Goal: Transaction & Acquisition: Purchase product/service

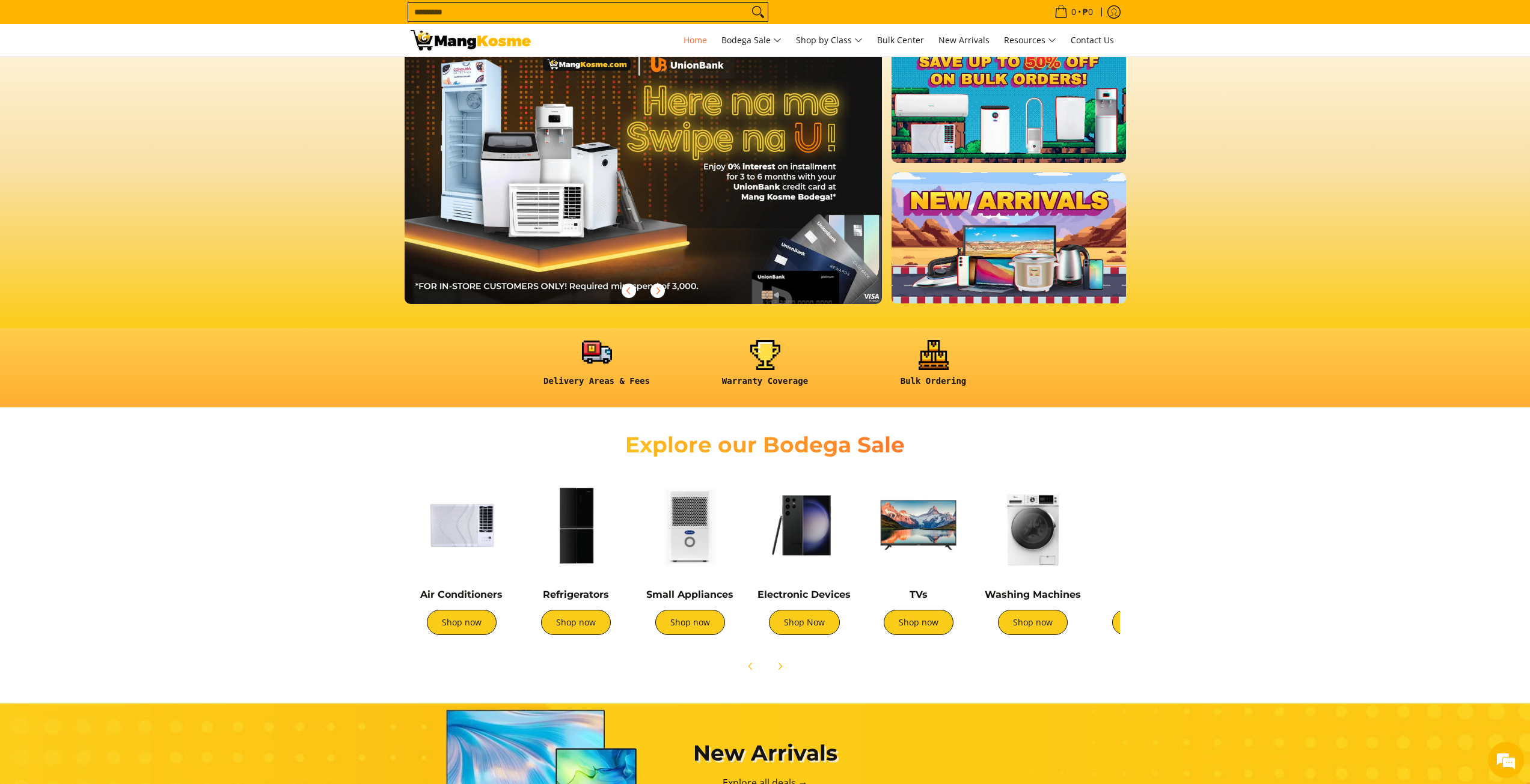
scroll to position [120, 0]
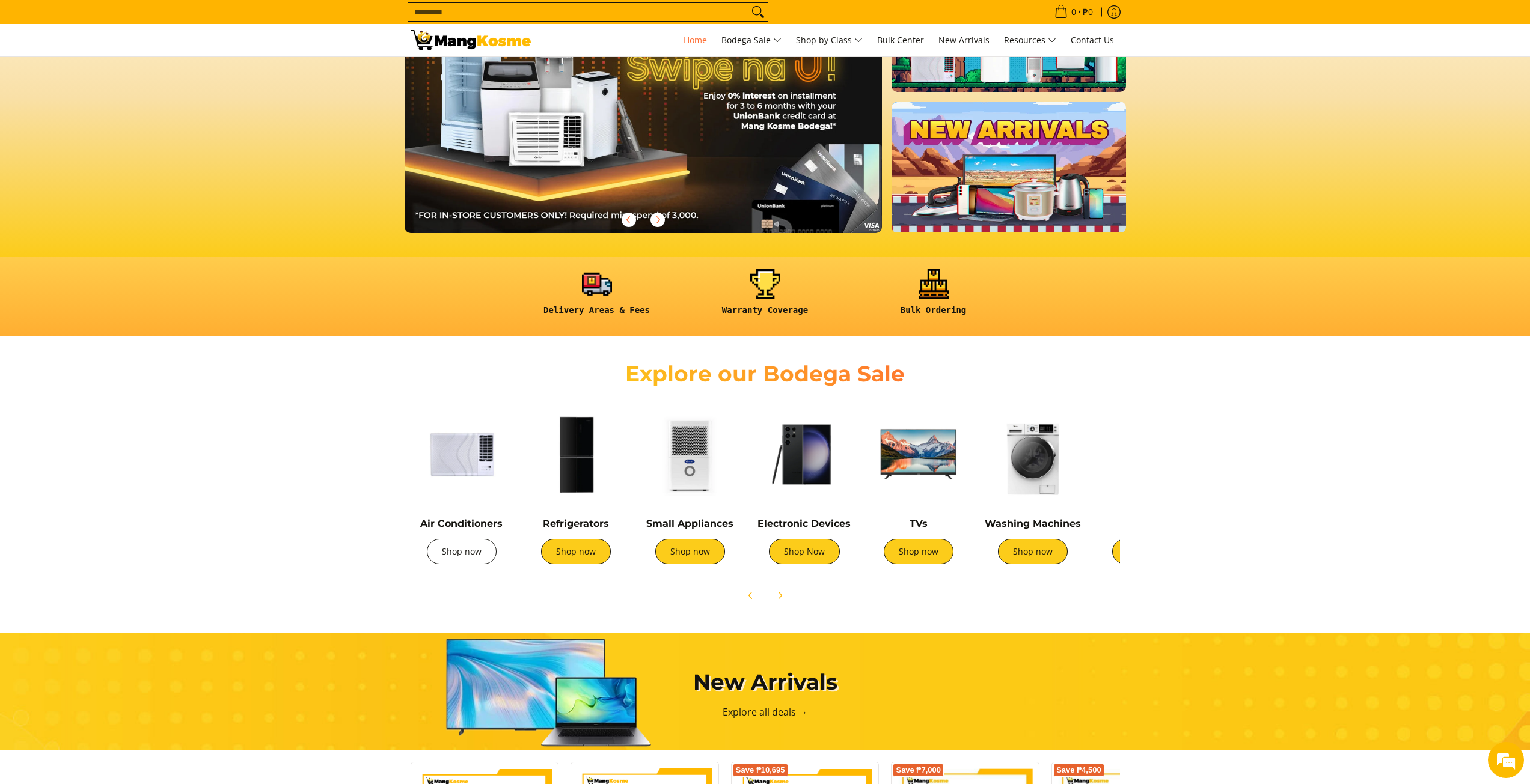
click at [474, 549] on link "Shop now" at bounding box center [462, 552] width 70 height 26
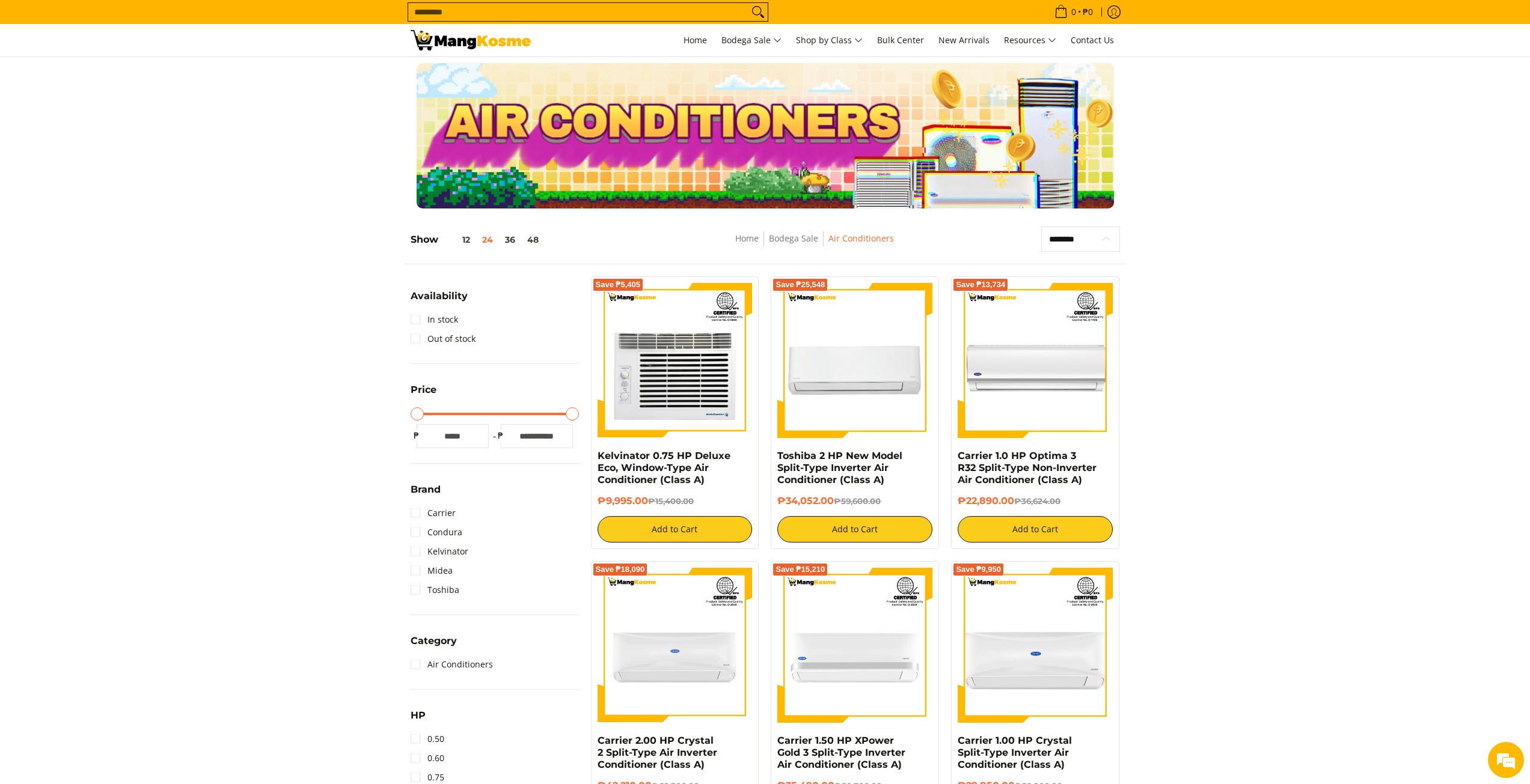
click at [1086, 245] on select "**********" at bounding box center [1080, 240] width 79 height 26
select select "**********"
click at [1041, 227] on select "**********" at bounding box center [1080, 240] width 79 height 26
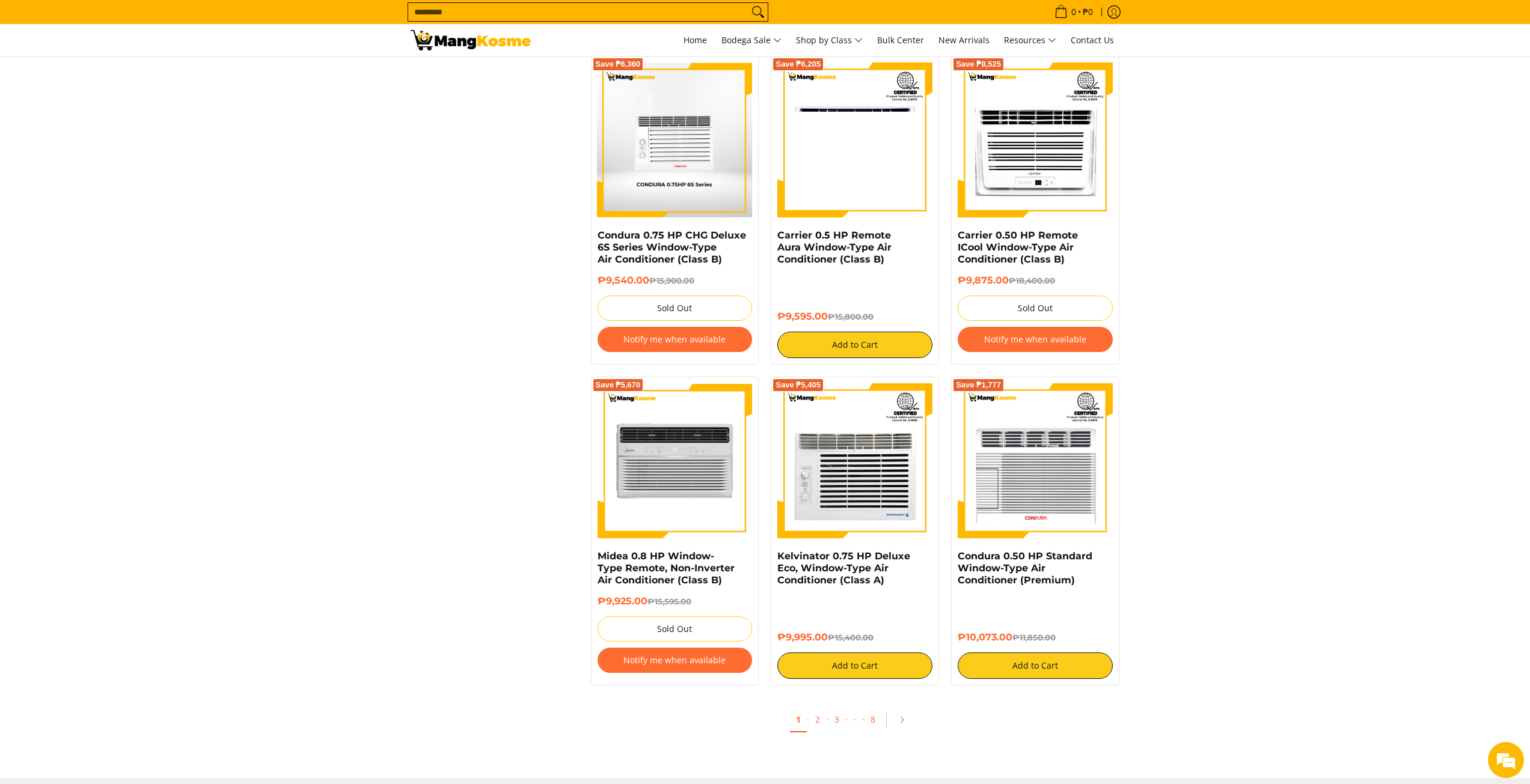
scroll to position [2152, 0]
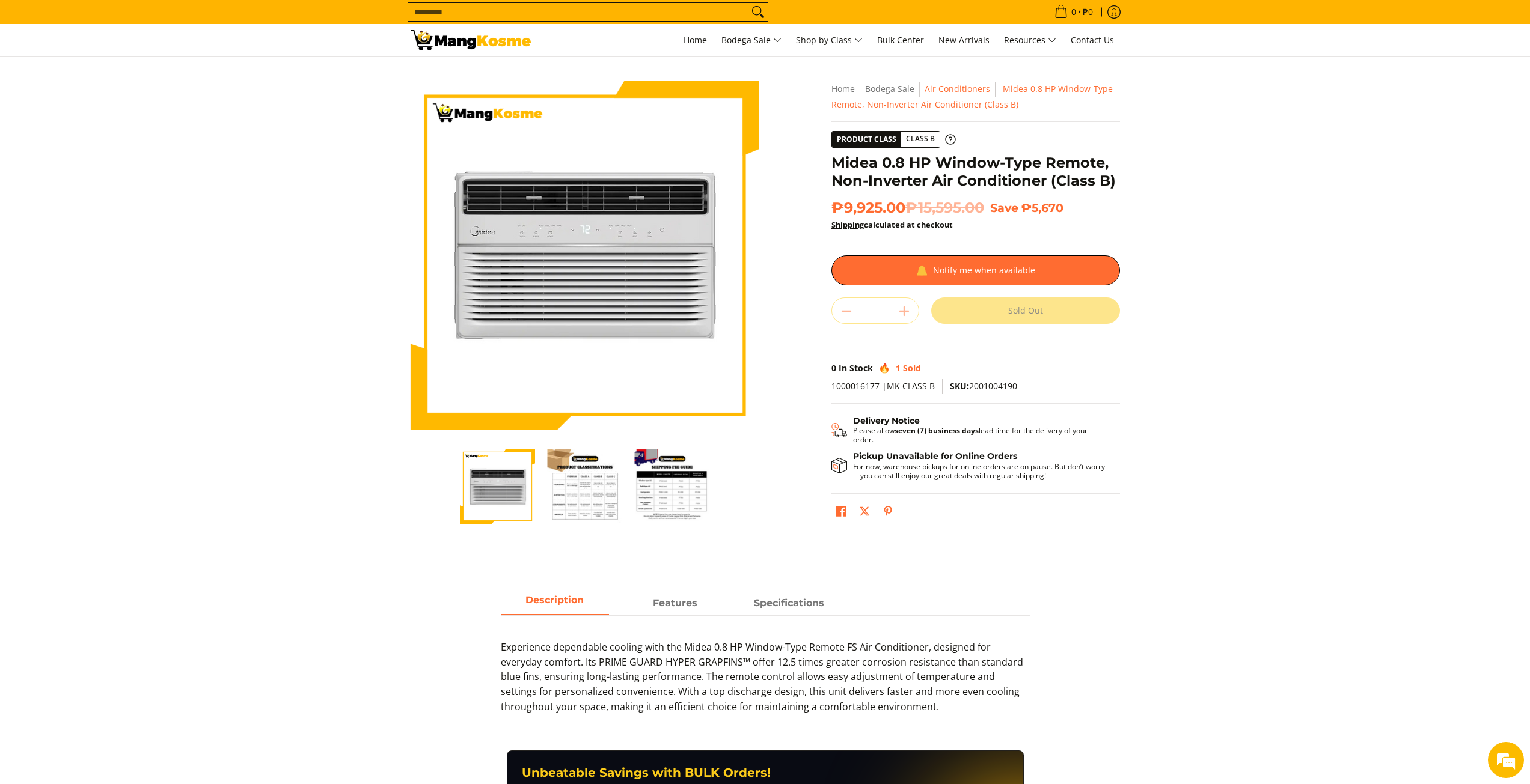
click at [969, 84] on link "Air Conditioners" at bounding box center [957, 88] width 66 height 11
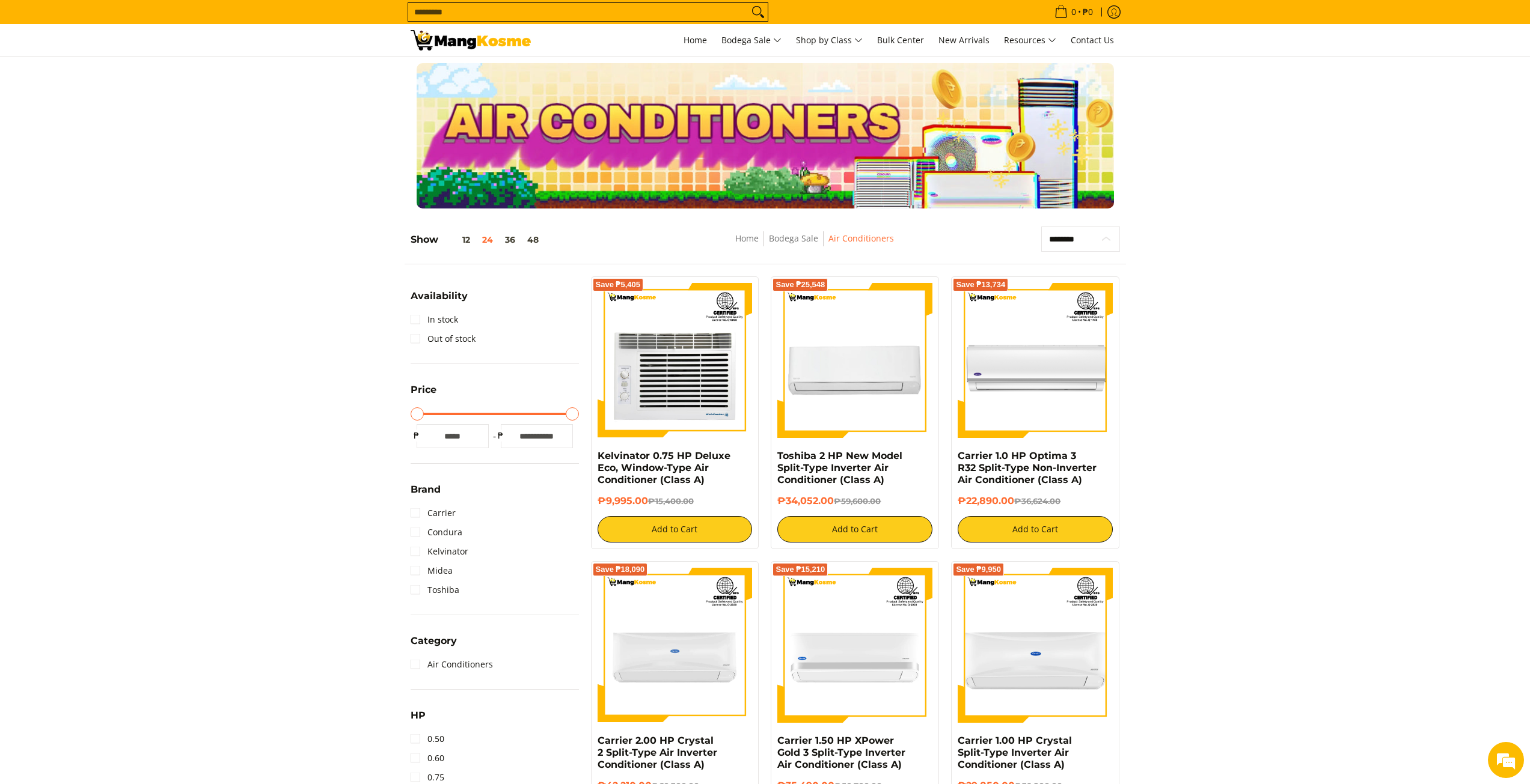
click at [1071, 243] on select "**********" at bounding box center [1080, 240] width 79 height 26
select select "**********"
click at [1041, 227] on select "**********" at bounding box center [1080, 240] width 79 height 26
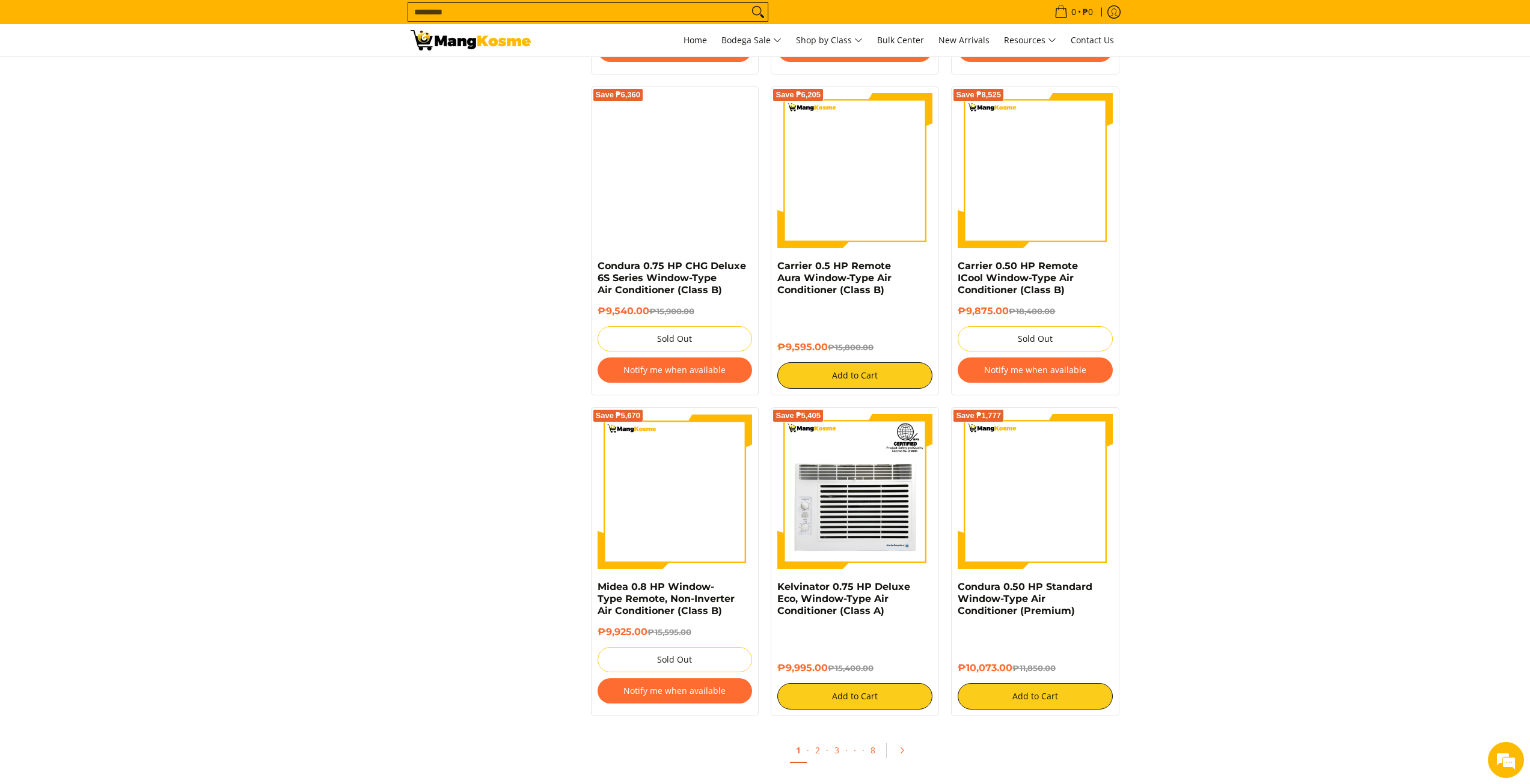
scroll to position [2152, 0]
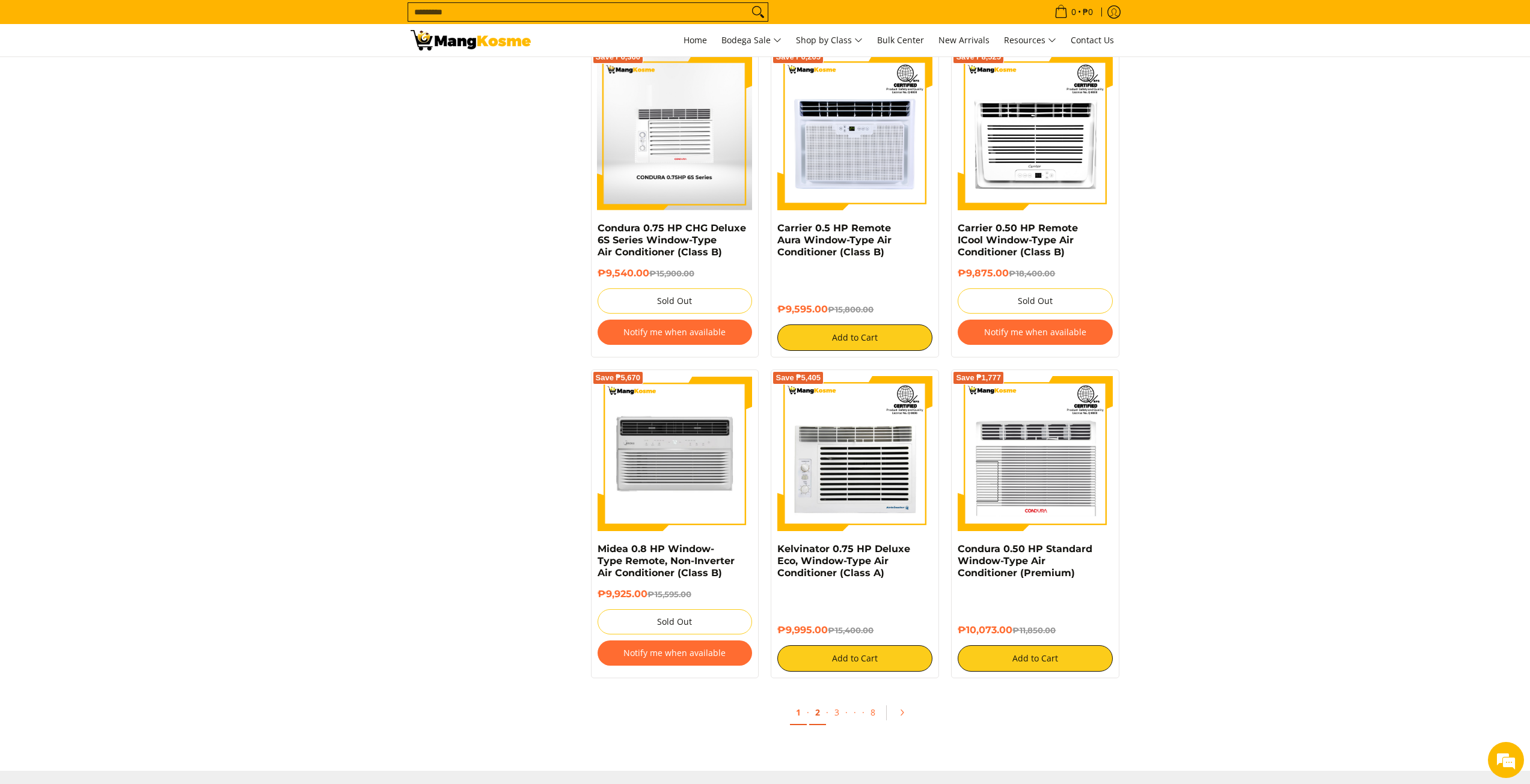
click at [818, 712] on link "2" at bounding box center [817, 712] width 17 height 25
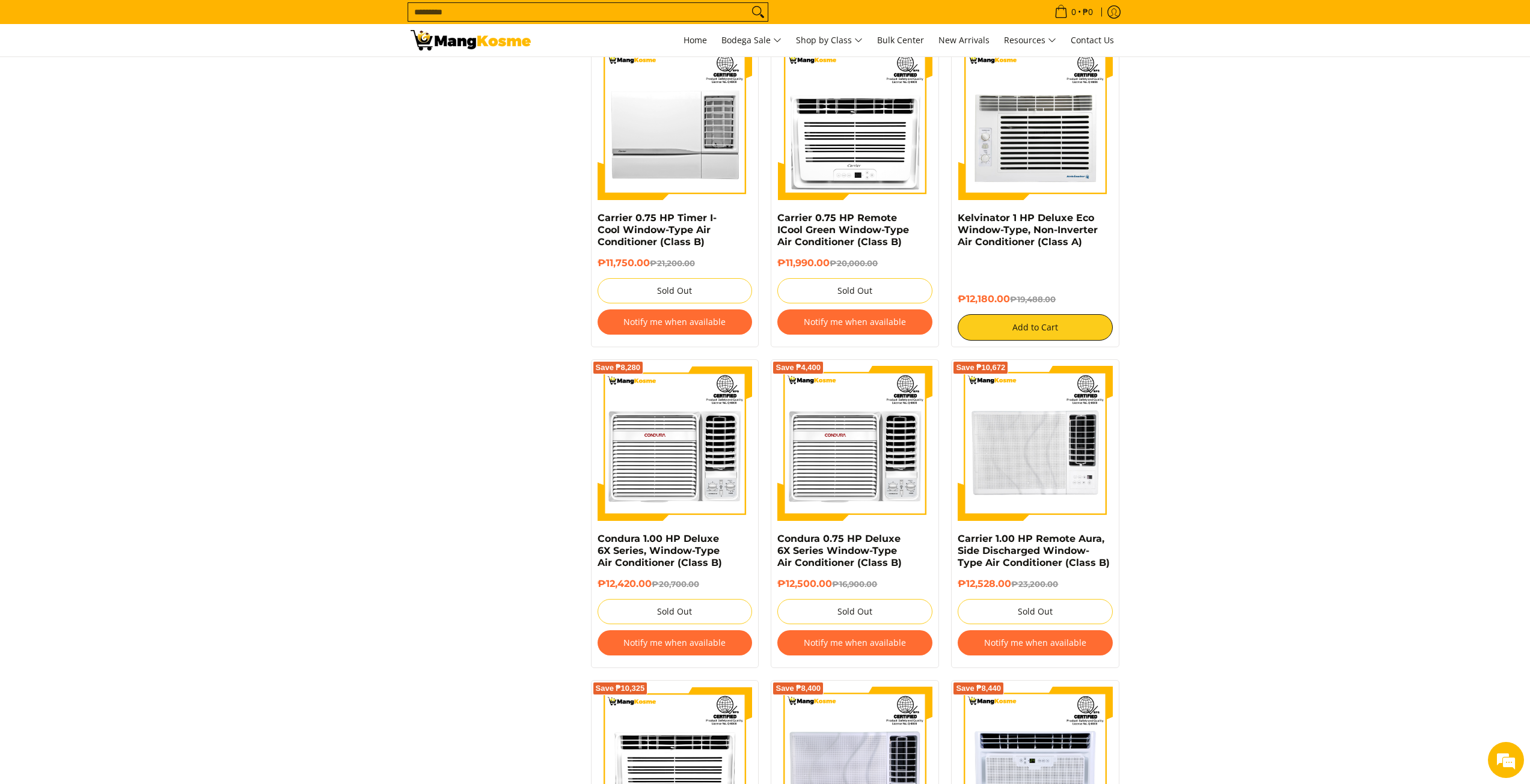
scroll to position [2477, 0]
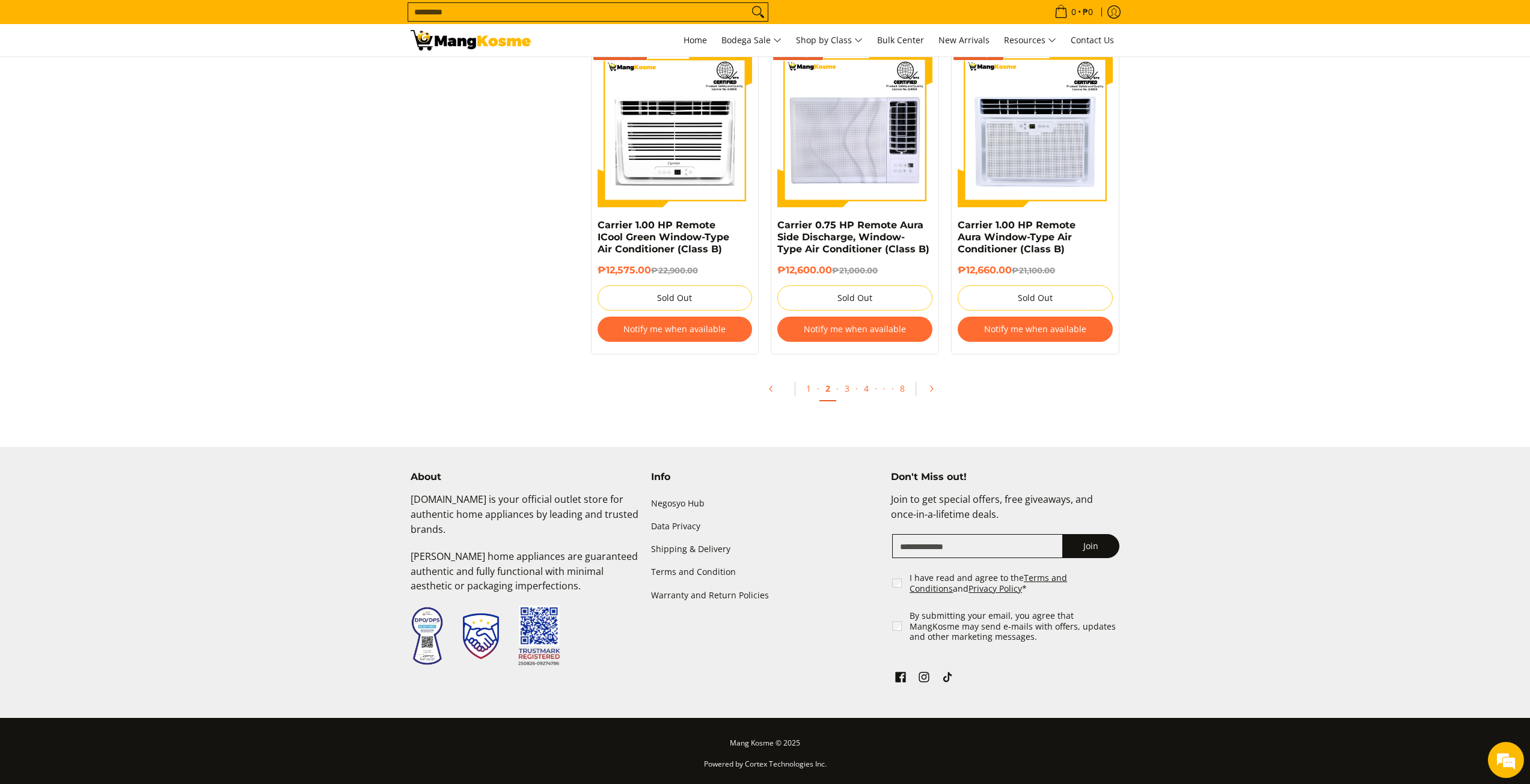
drag, startPoint x: 440, startPoint y: 328, endPoint x: 578, endPoint y: 524, distance: 239.7
click at [809, 390] on link "1" at bounding box center [809, 389] width 17 height 25
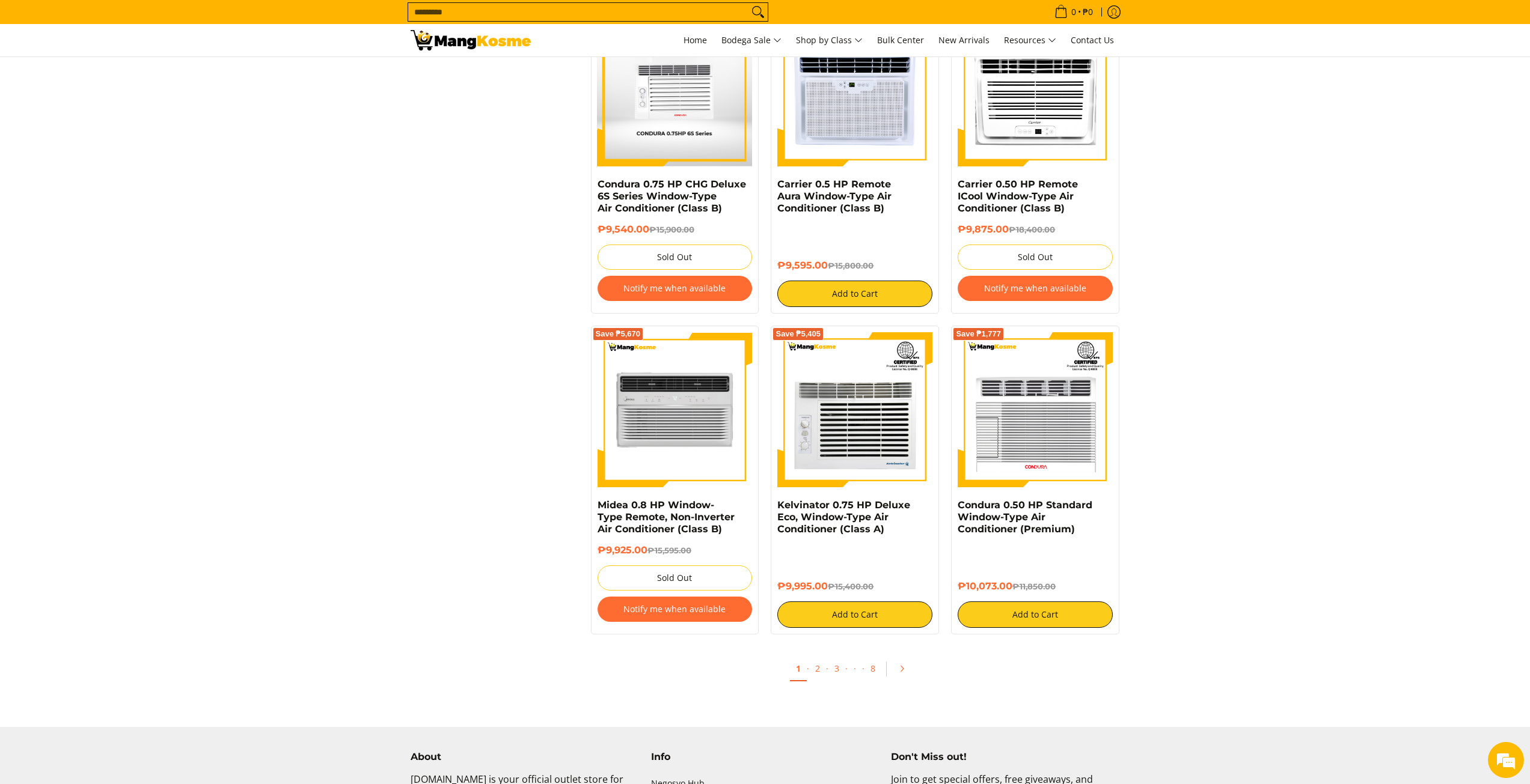
scroll to position [2403, 0]
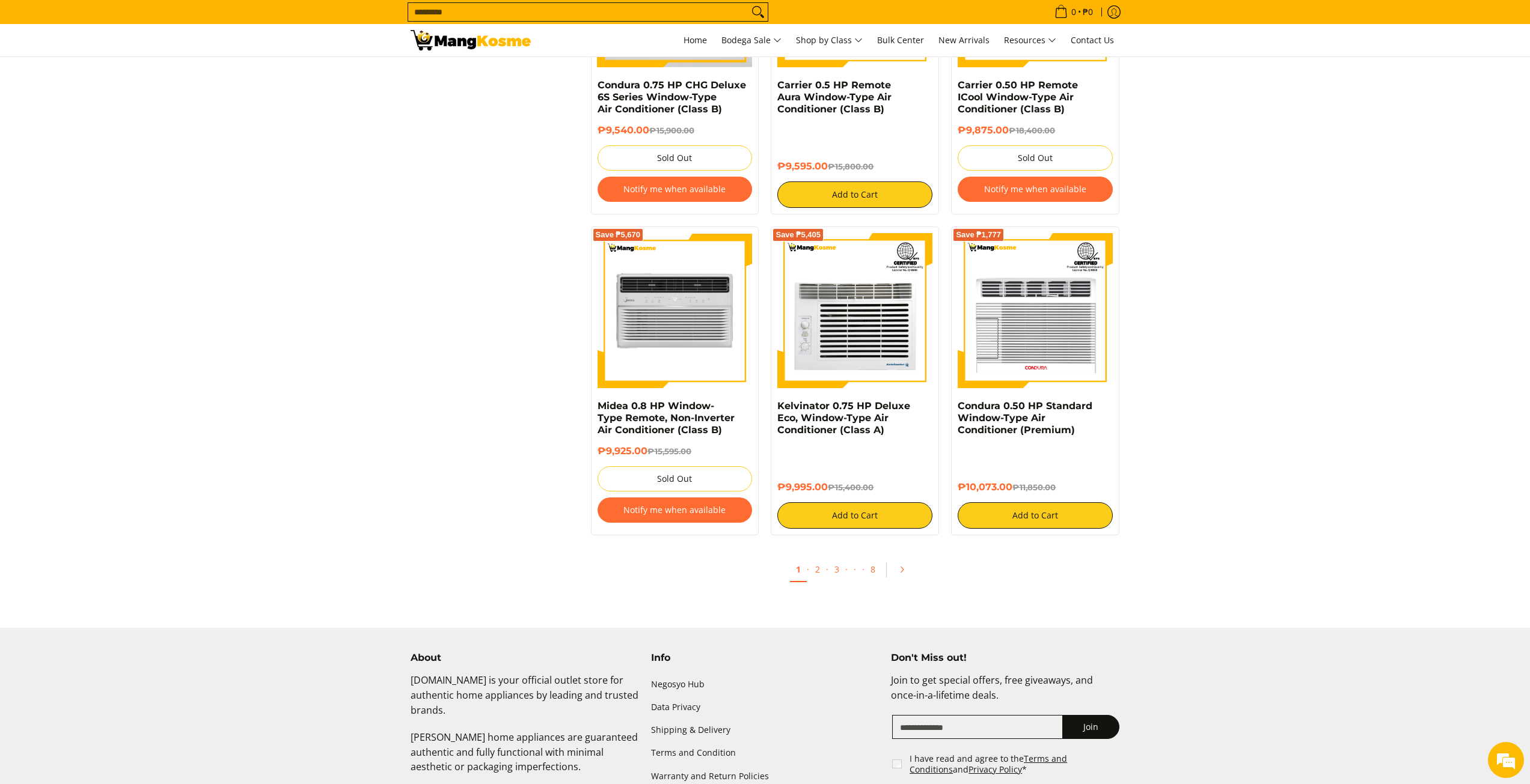
drag, startPoint x: 1219, startPoint y: 456, endPoint x: 1215, endPoint y: 433, distance: 23.3
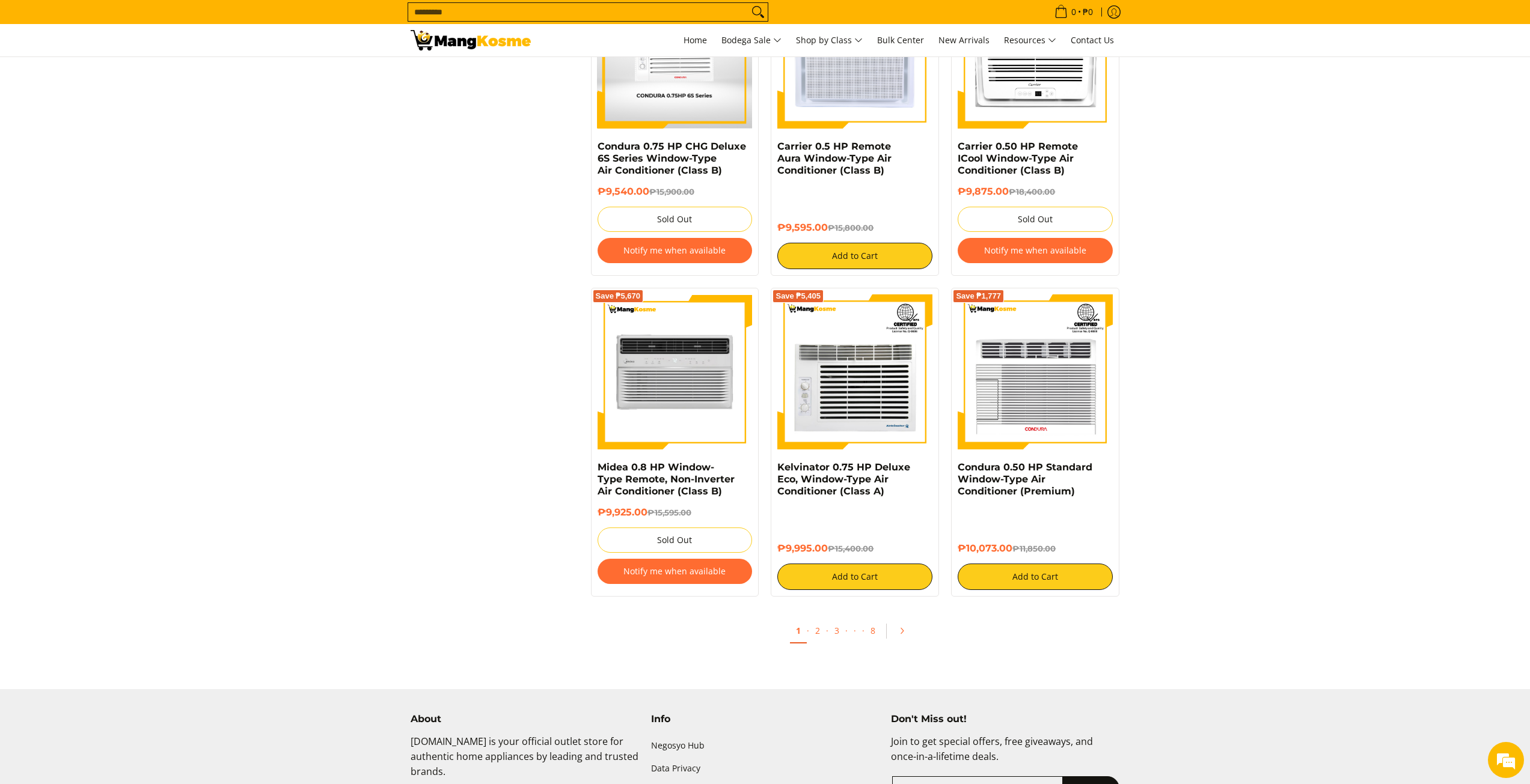
drag, startPoint x: 1250, startPoint y: 489, endPoint x: 1244, endPoint y: 472, distance: 18.0
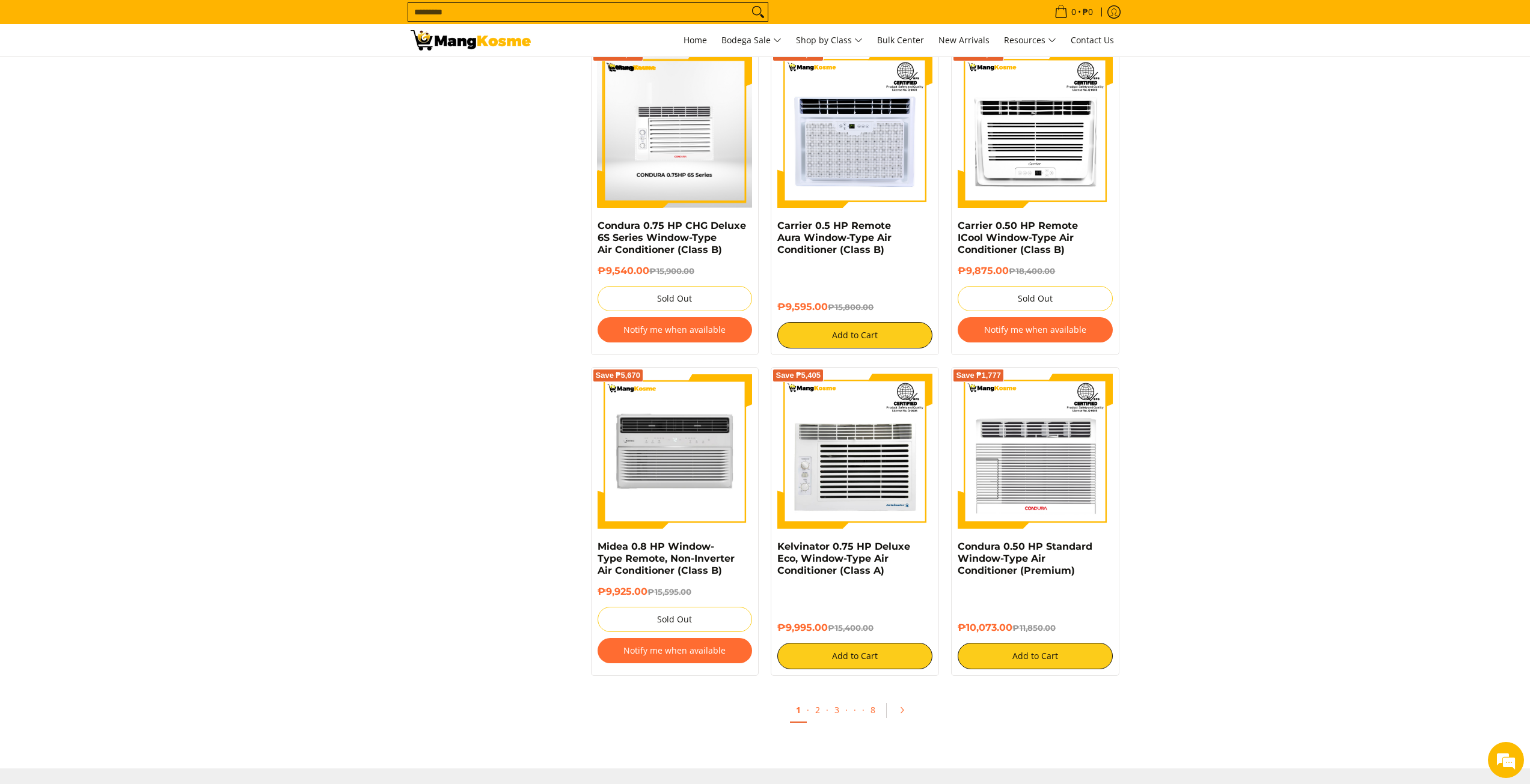
drag, startPoint x: 1306, startPoint y: 526, endPoint x: 1293, endPoint y: 490, distance: 38.3
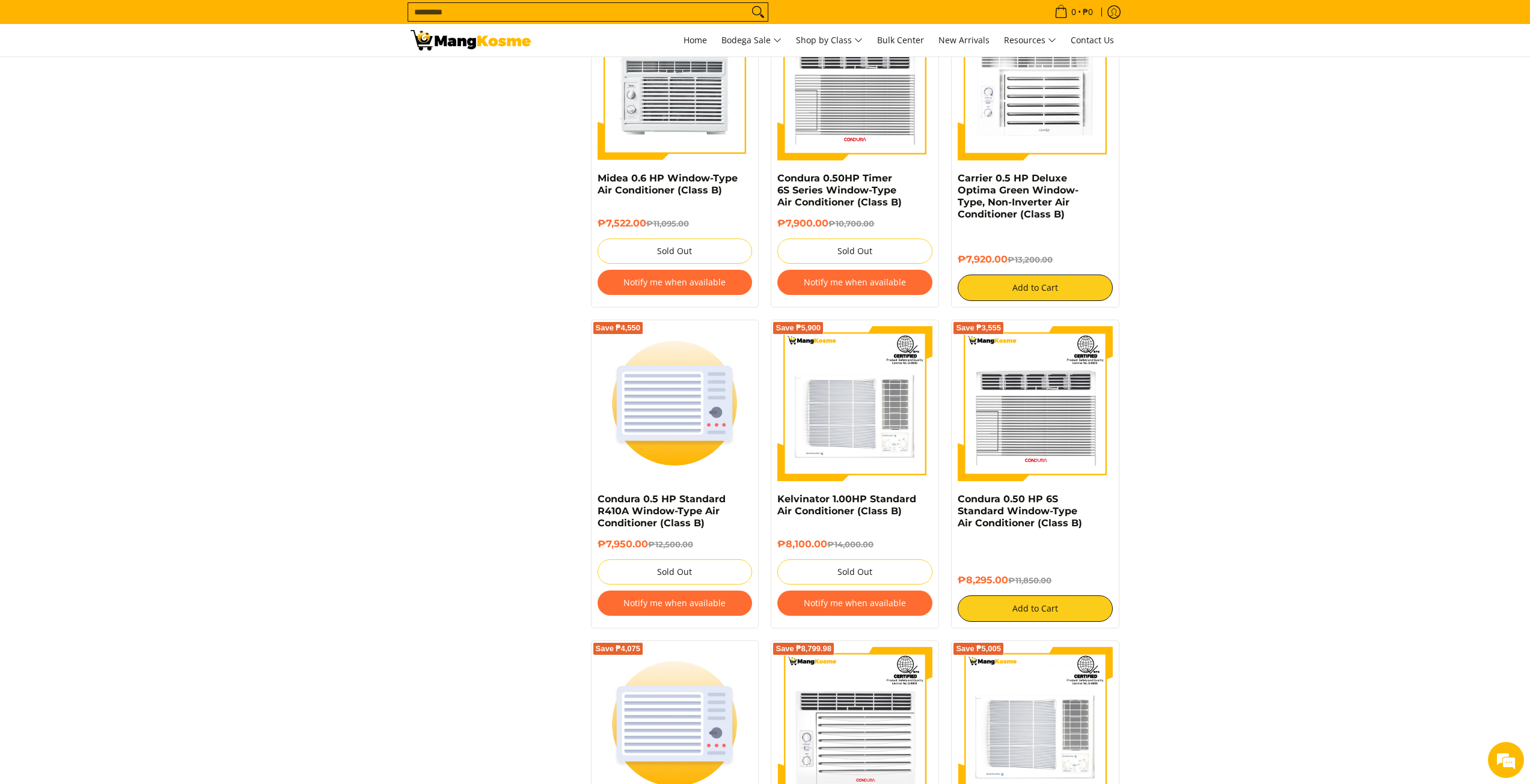
scroll to position [0, 0]
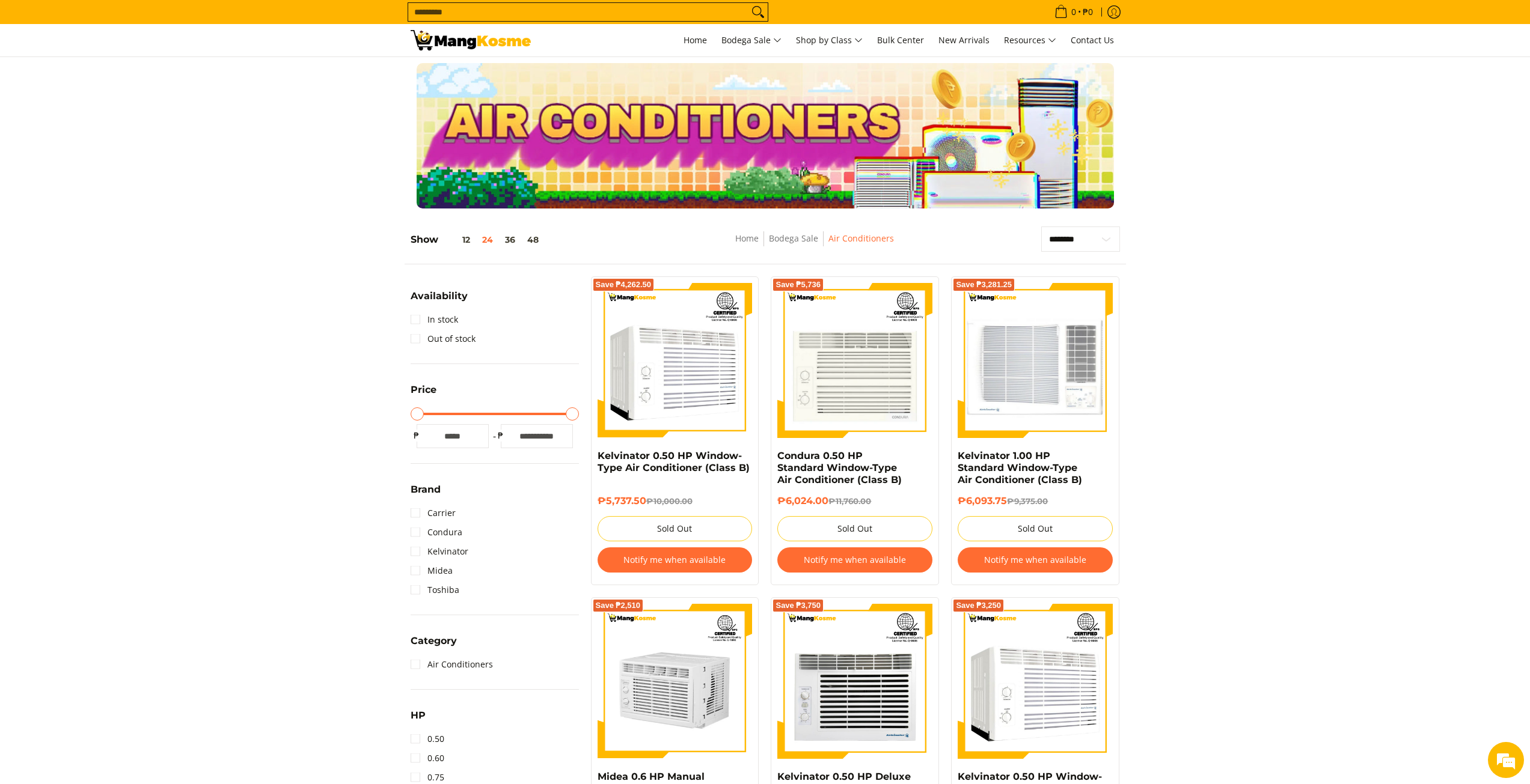
drag, startPoint x: 585, startPoint y: 407, endPoint x: 527, endPoint y: 186, distance: 228.5
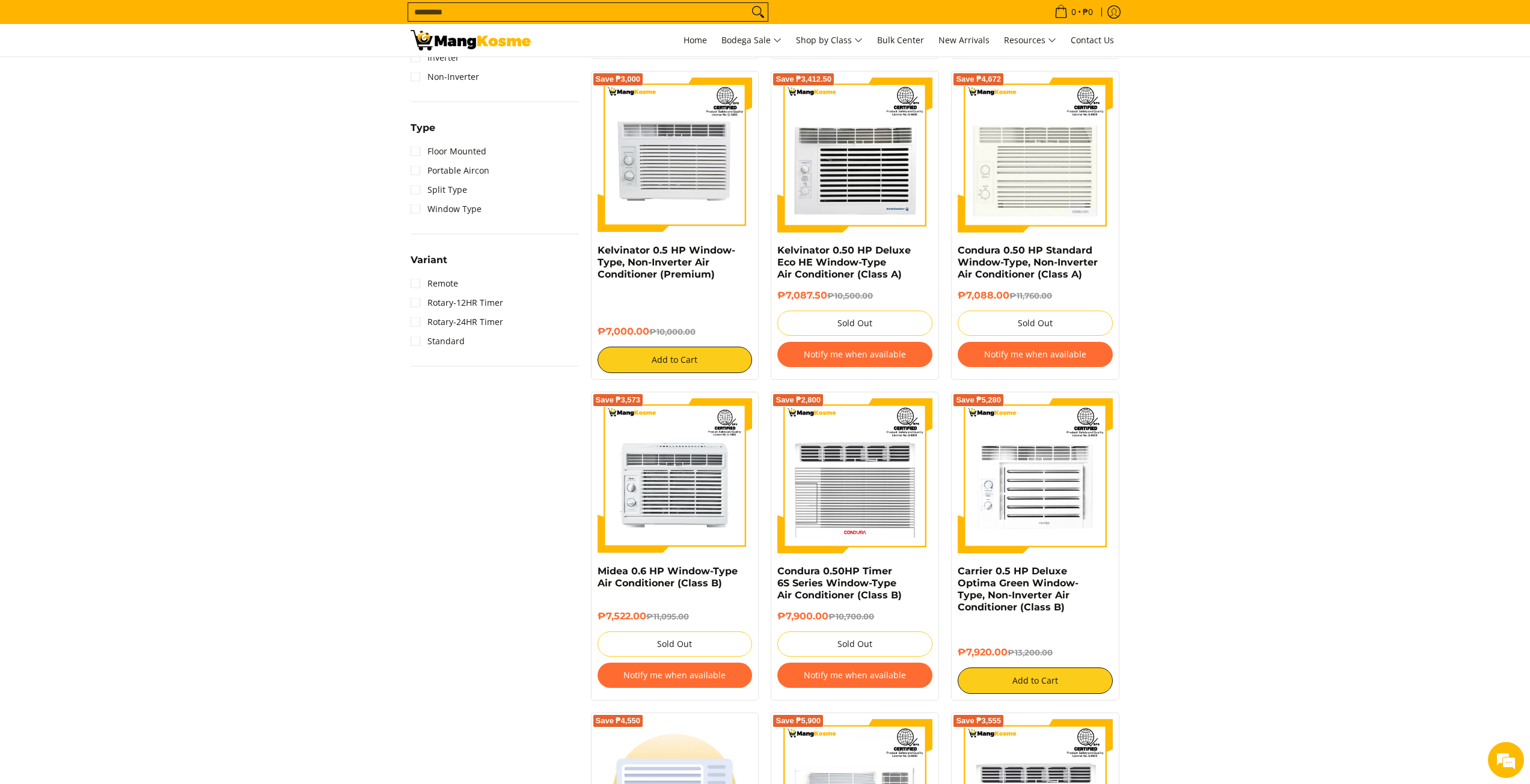
drag, startPoint x: 312, startPoint y: 237, endPoint x: 341, endPoint y: 357, distance: 123.5
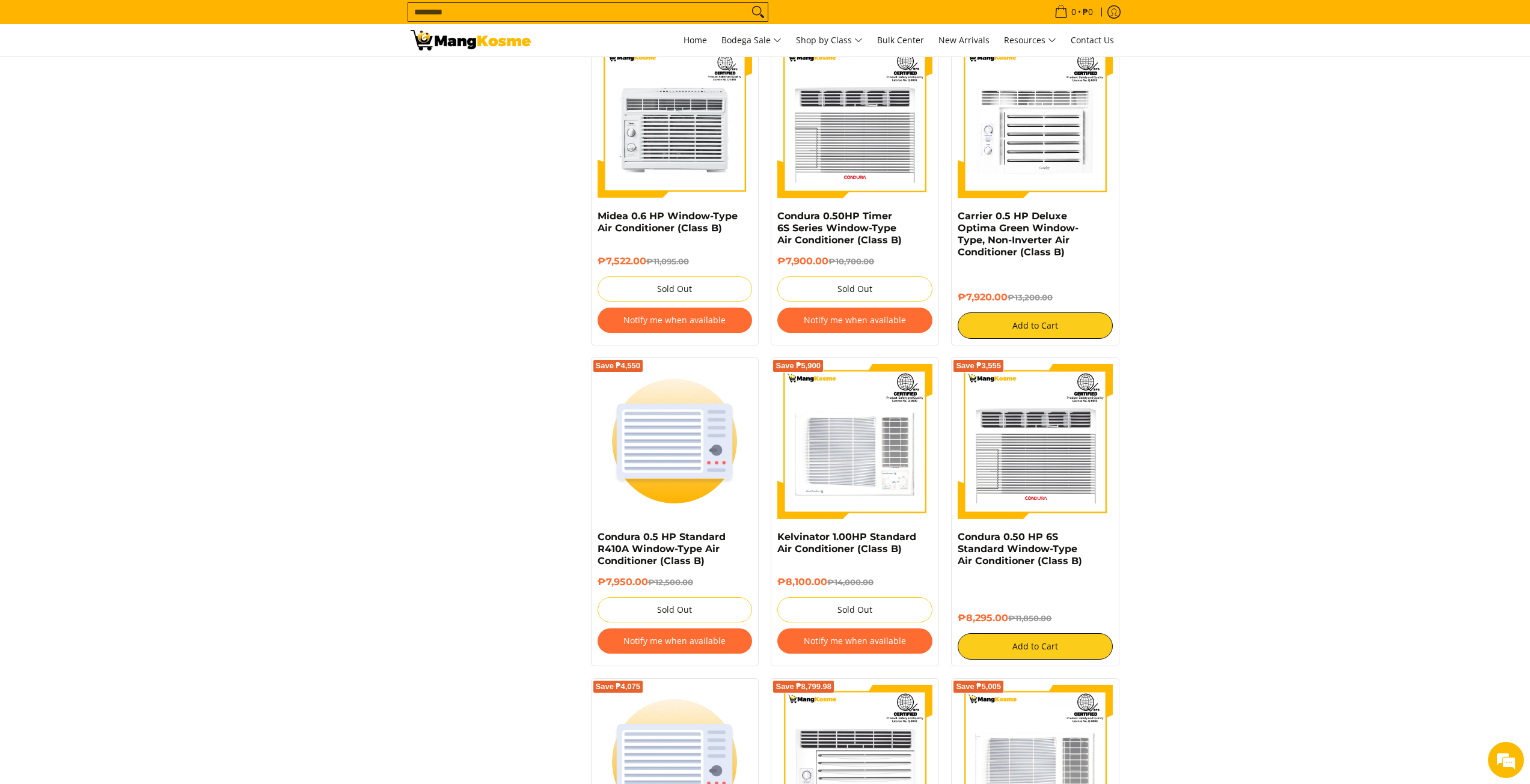
drag, startPoint x: 349, startPoint y: 353, endPoint x: 341, endPoint y: 380, distance: 28.2
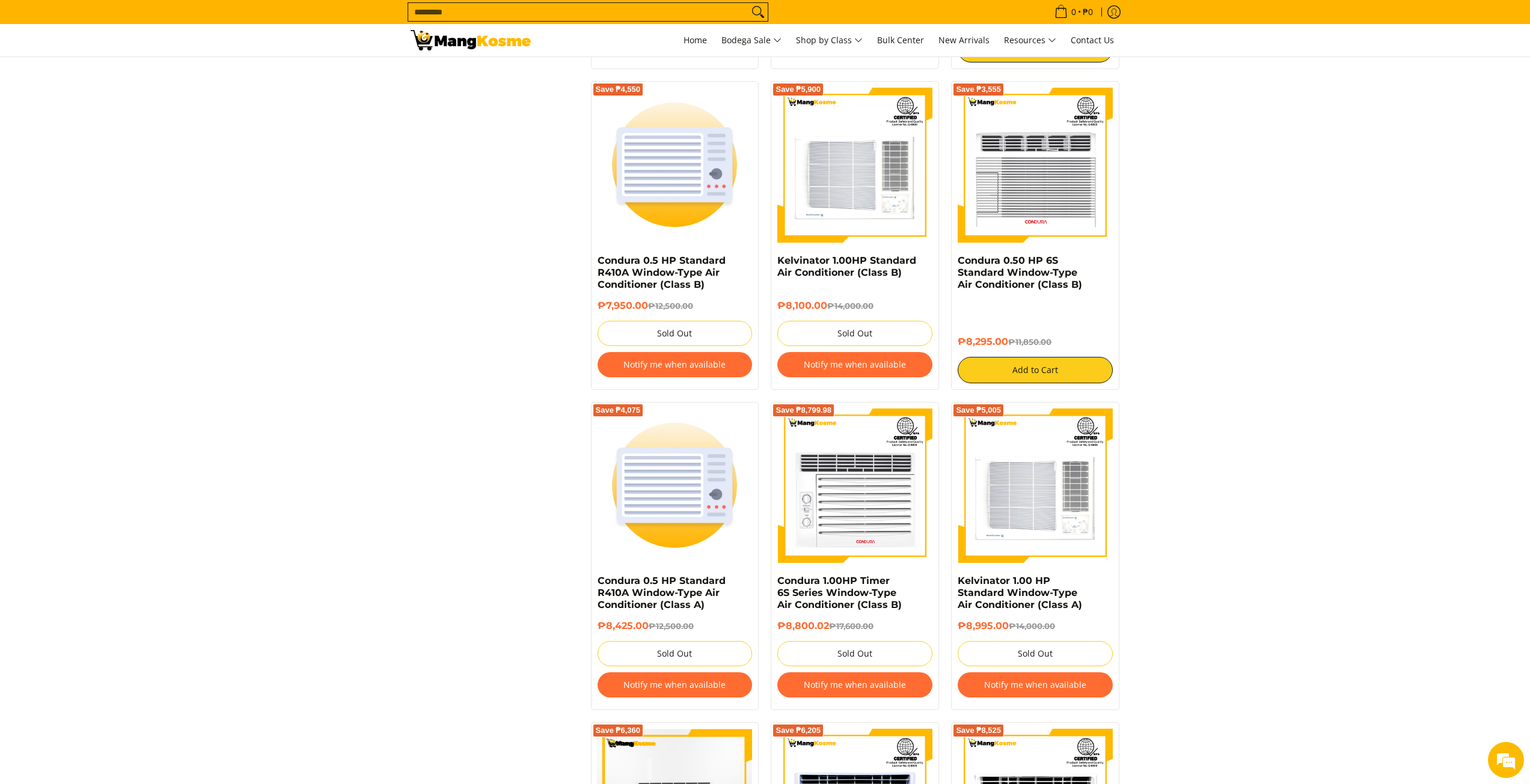
drag, startPoint x: 340, startPoint y: 377, endPoint x: 342, endPoint y: 415, distance: 38.1
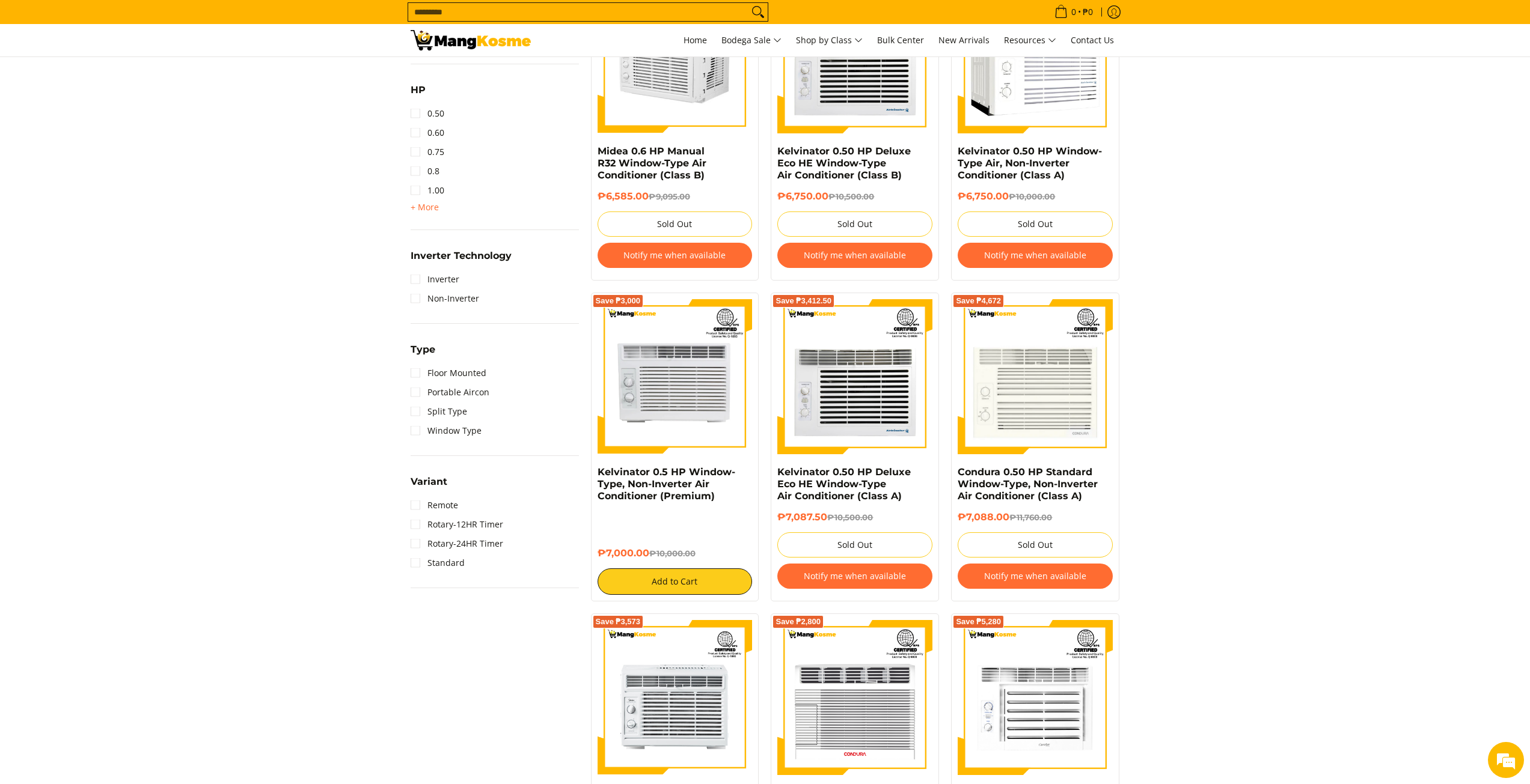
scroll to position [530, 0]
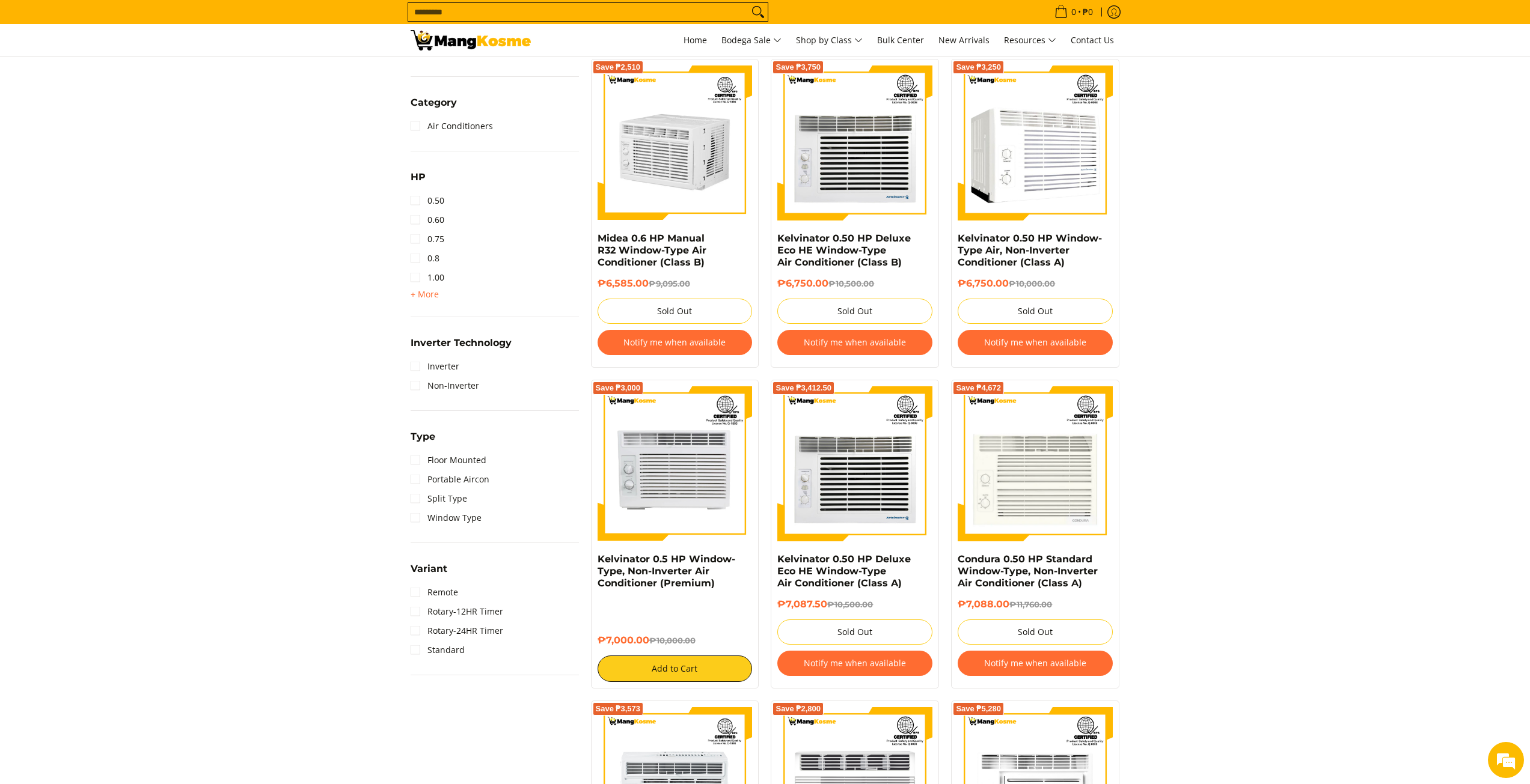
drag, startPoint x: 342, startPoint y: 414, endPoint x: 346, endPoint y: 346, distance: 68.1
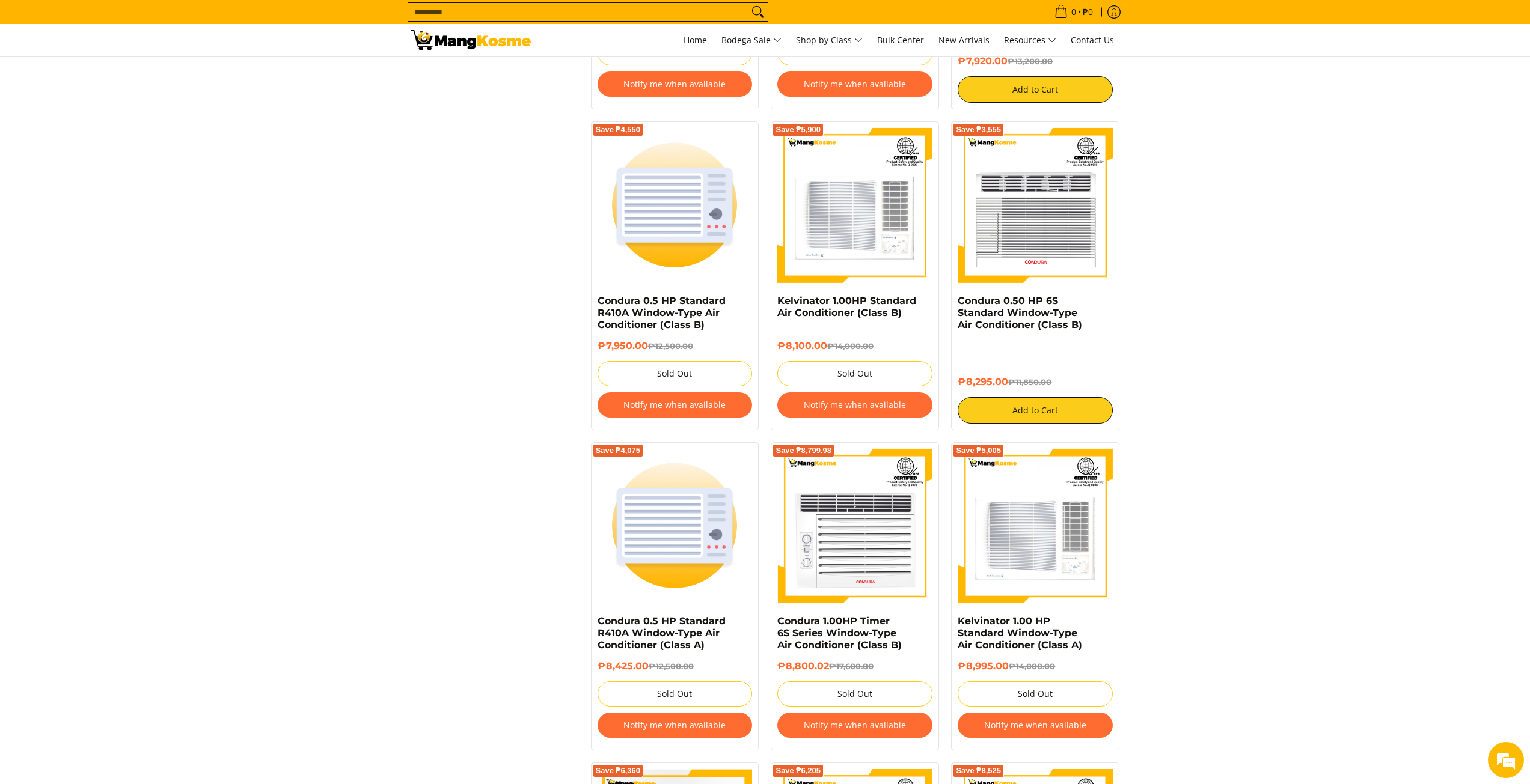
drag, startPoint x: 346, startPoint y: 346, endPoint x: 347, endPoint y: 424, distance: 78.0
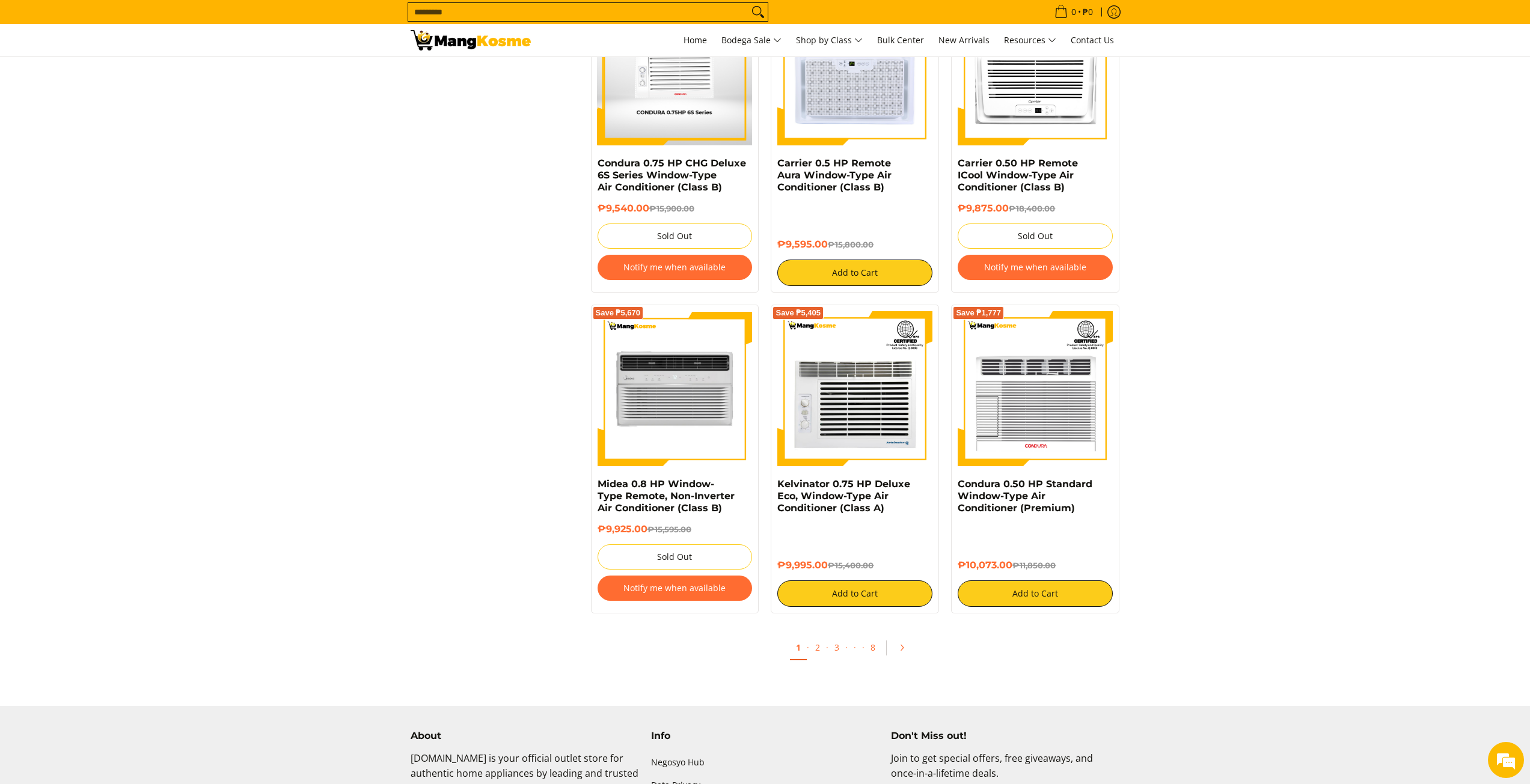
scroll to position [2354, 0]
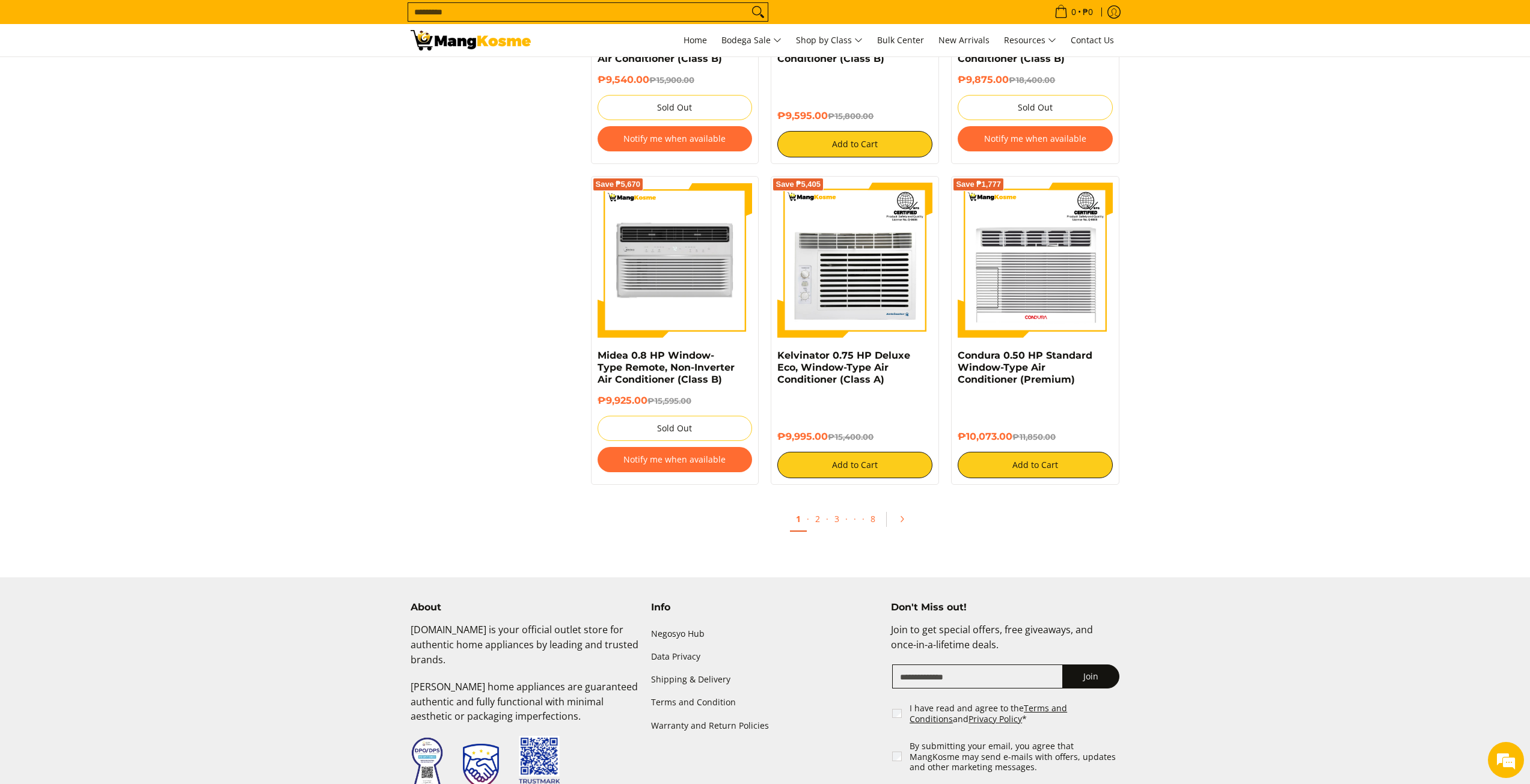
drag, startPoint x: 514, startPoint y: 235, endPoint x: 596, endPoint y: 311, distance: 111.8
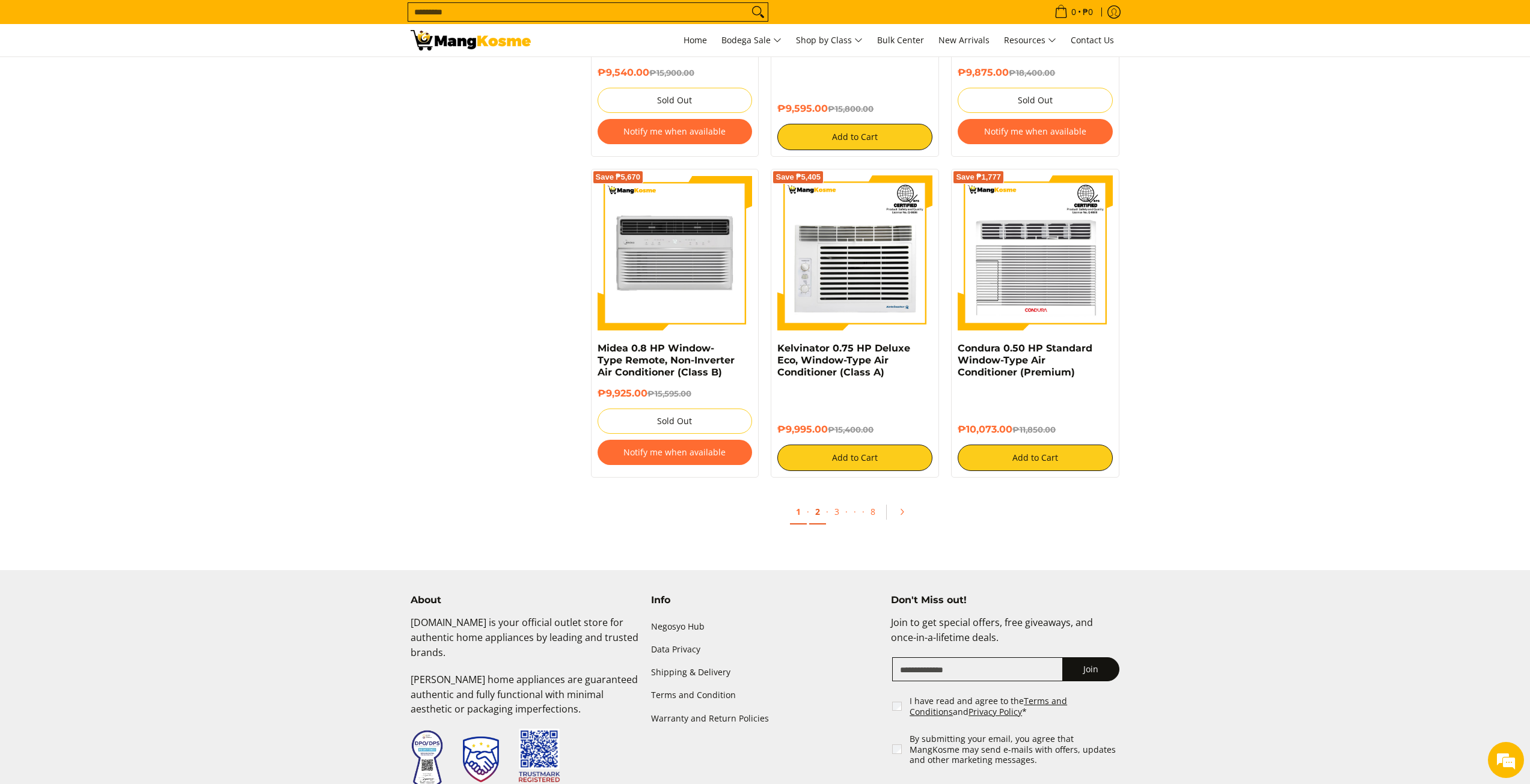
click at [815, 508] on link "2" at bounding box center [817, 512] width 17 height 25
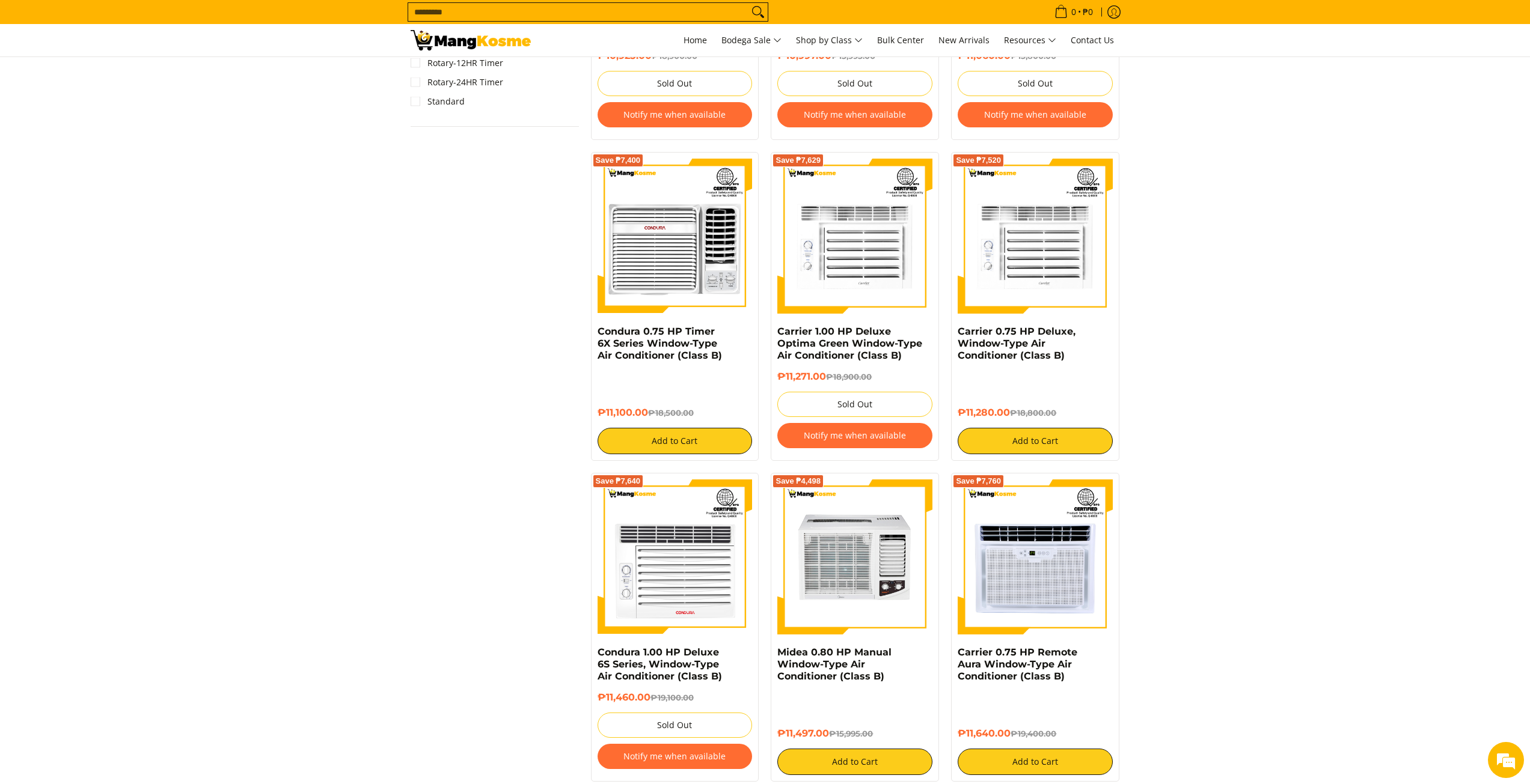
drag, startPoint x: 373, startPoint y: 386, endPoint x: 446, endPoint y: 455, distance: 100.4
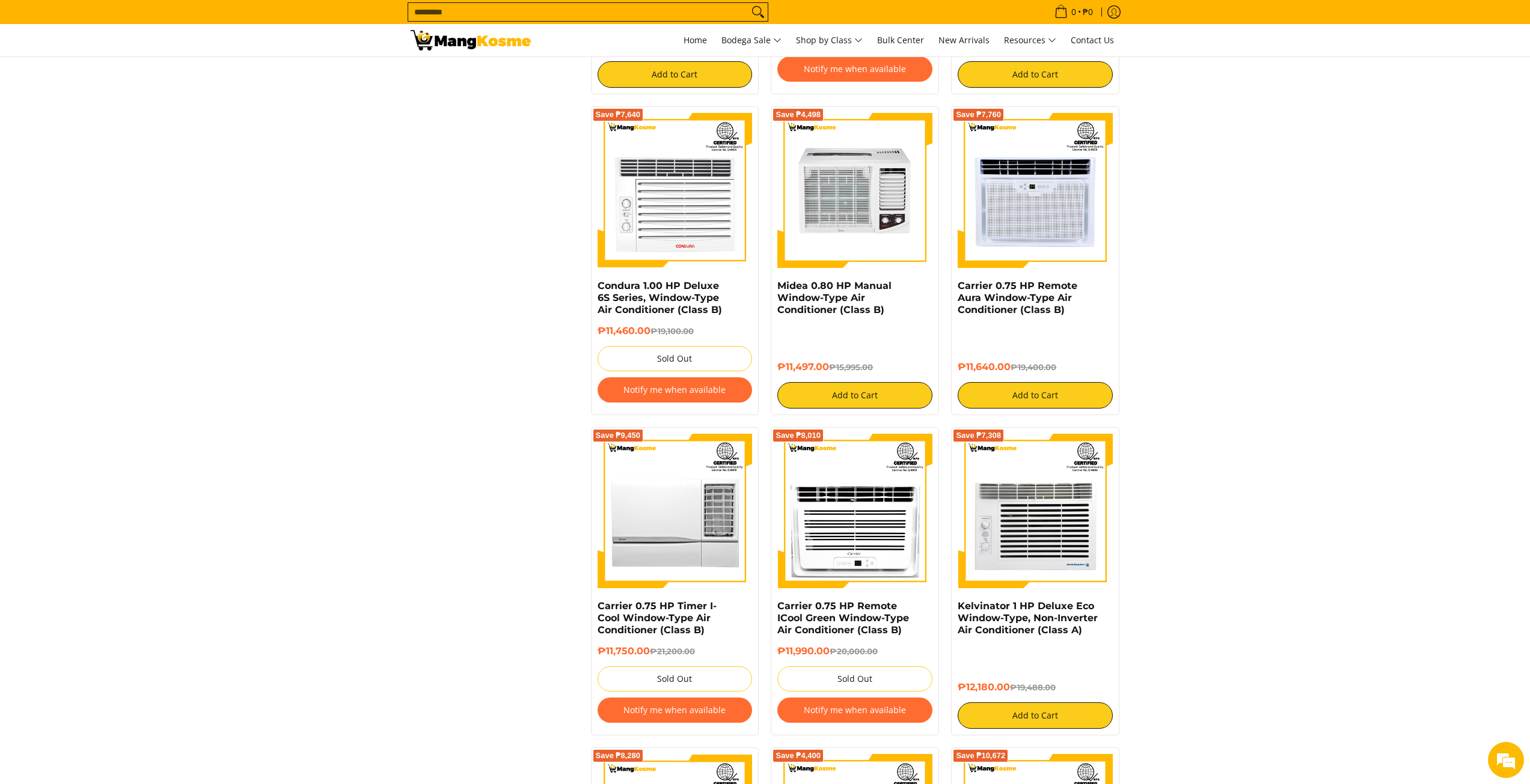
scroll to position [1490, 0]
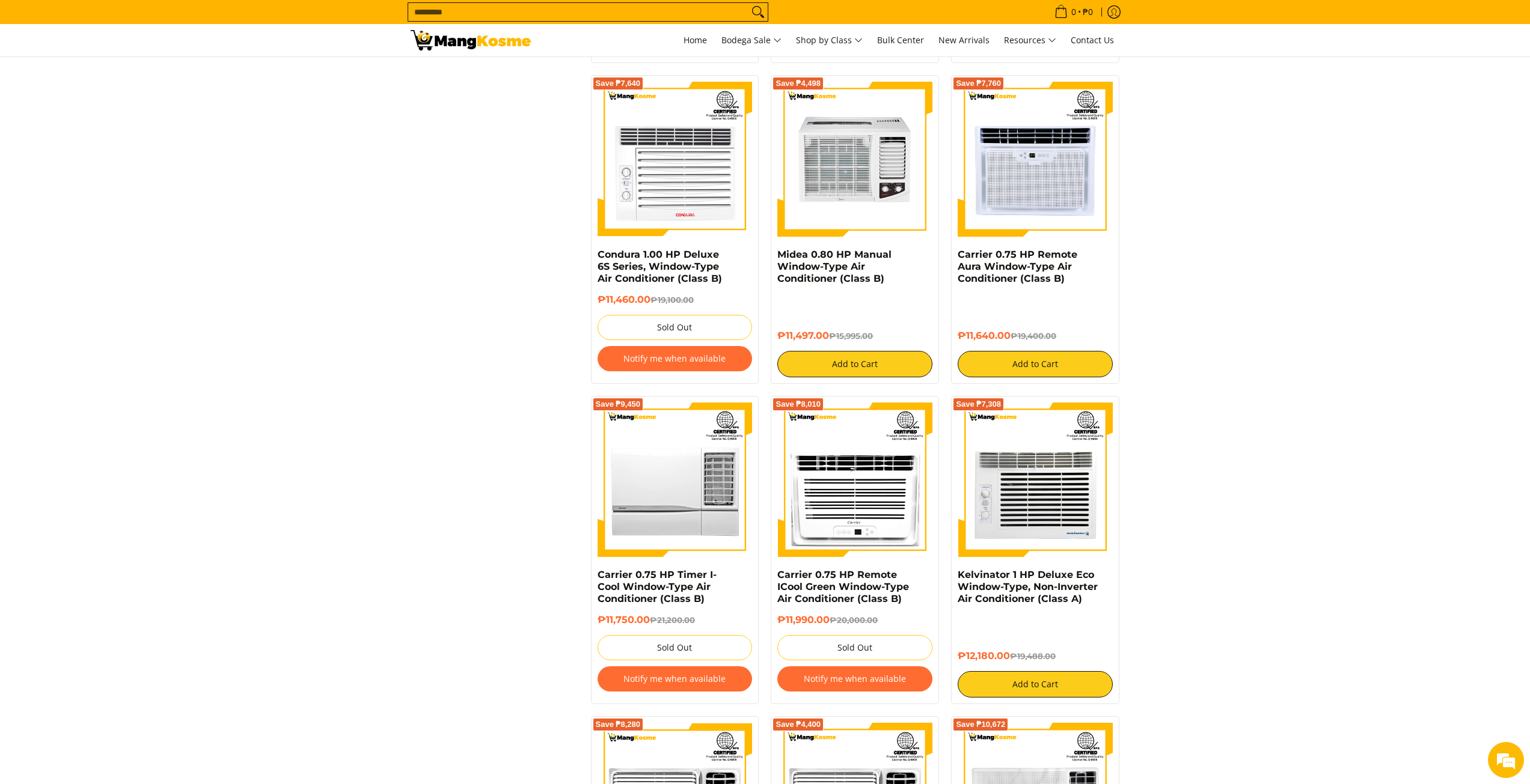
drag, startPoint x: 506, startPoint y: 358, endPoint x: 526, endPoint y: 408, distance: 53.9
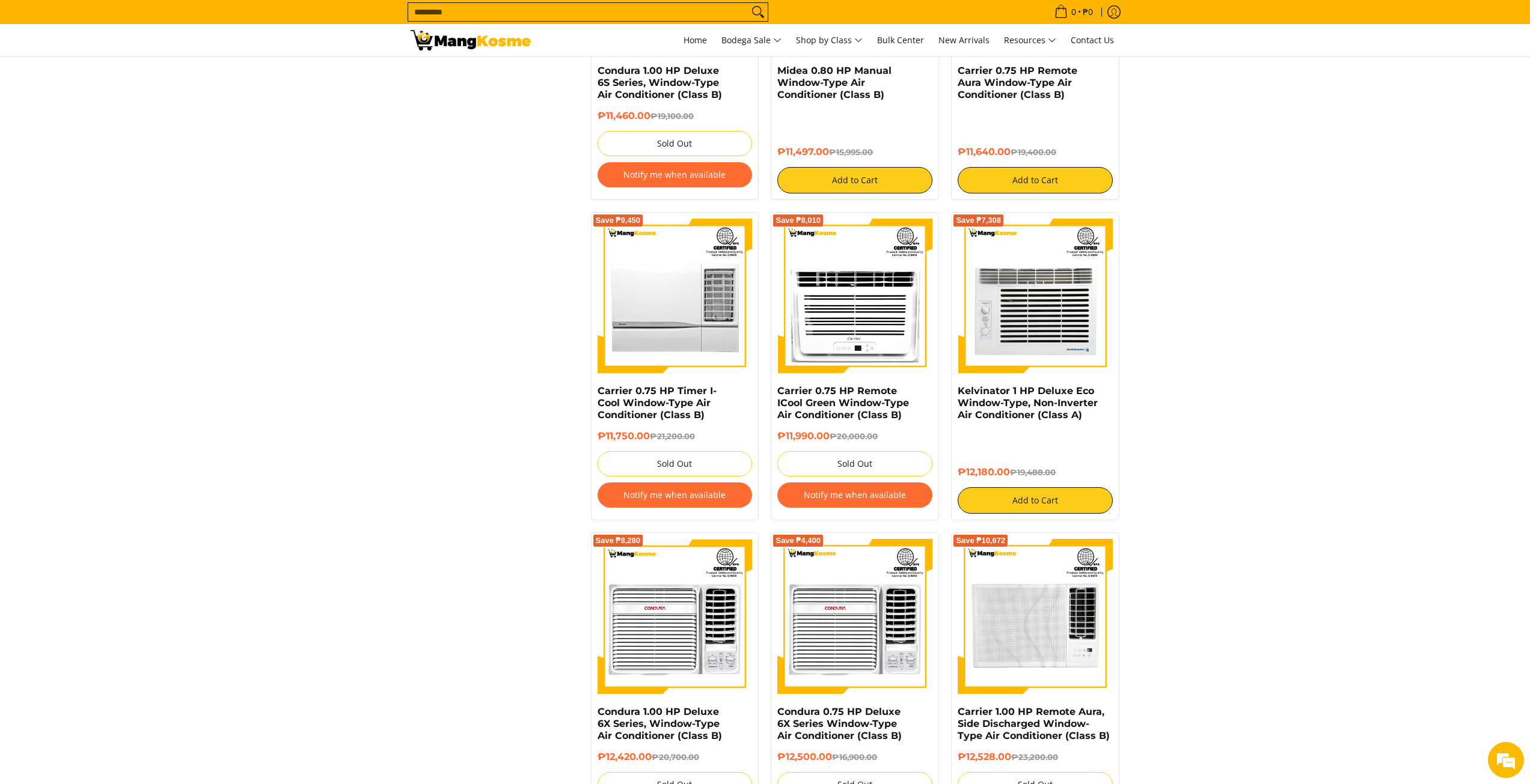
scroll to position [1670, 0]
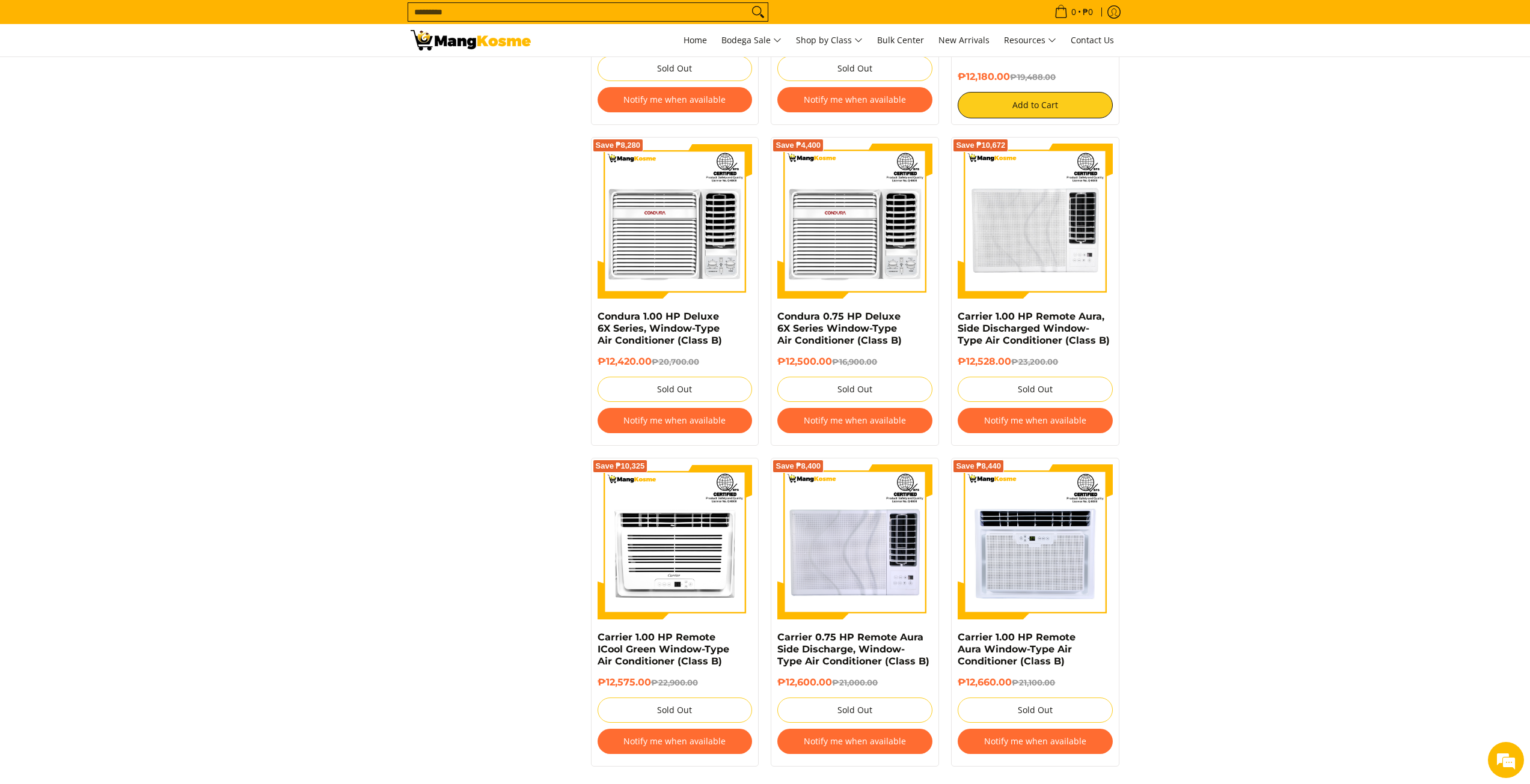
drag, startPoint x: 471, startPoint y: 450, endPoint x: 478, endPoint y: 479, distance: 29.8
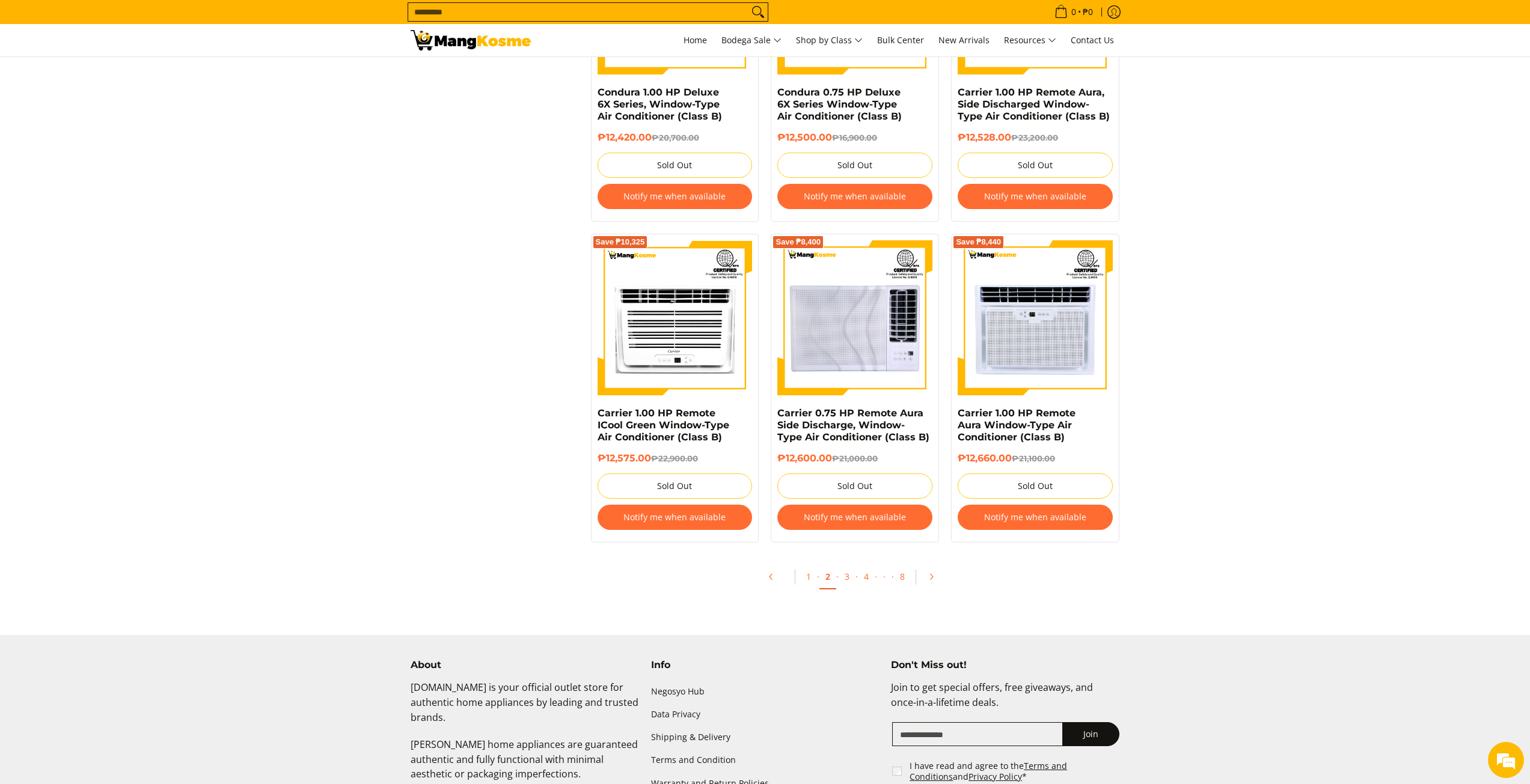
scroll to position [2305, 0]
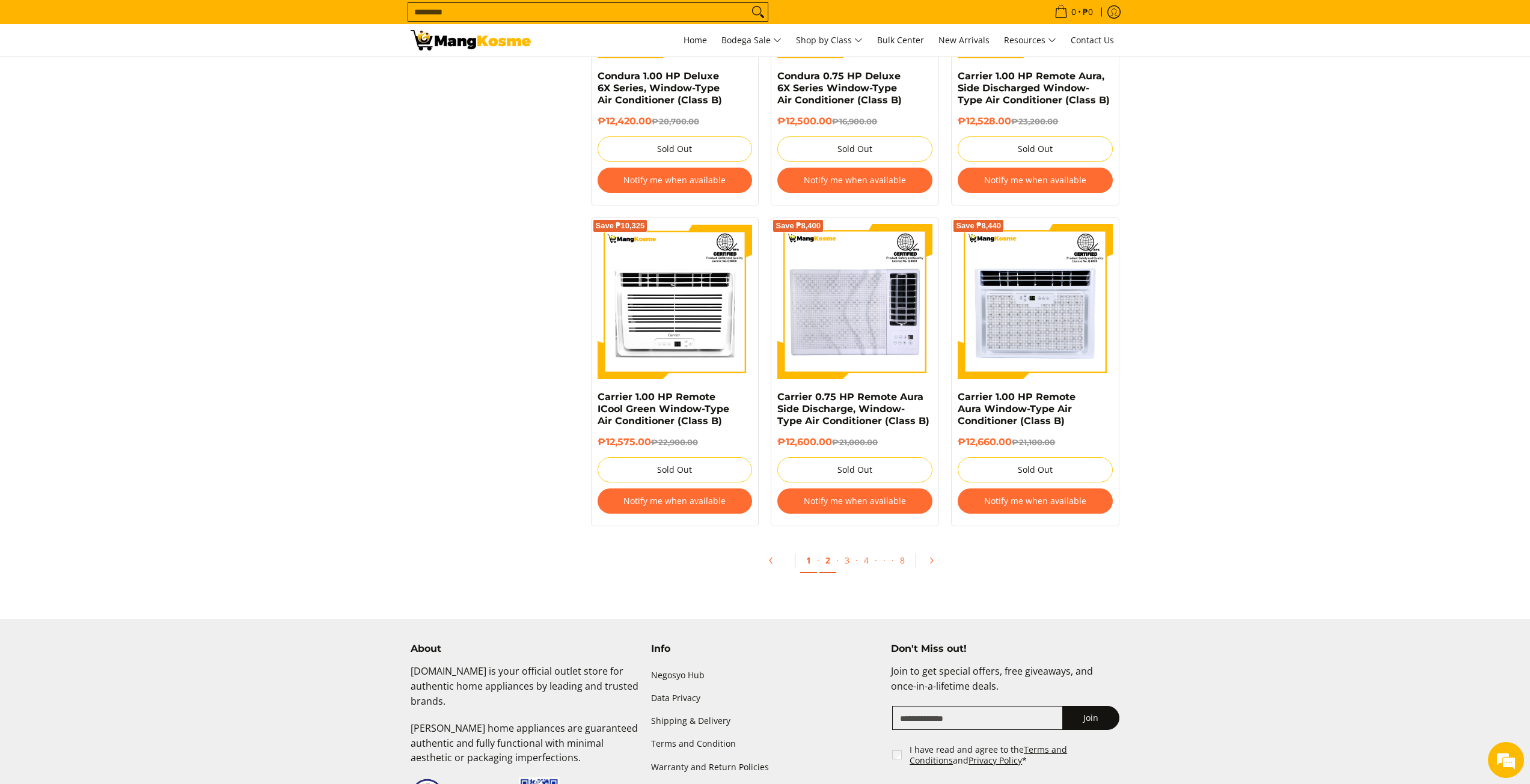
click at [813, 560] on link "1" at bounding box center [809, 560] width 17 height 25
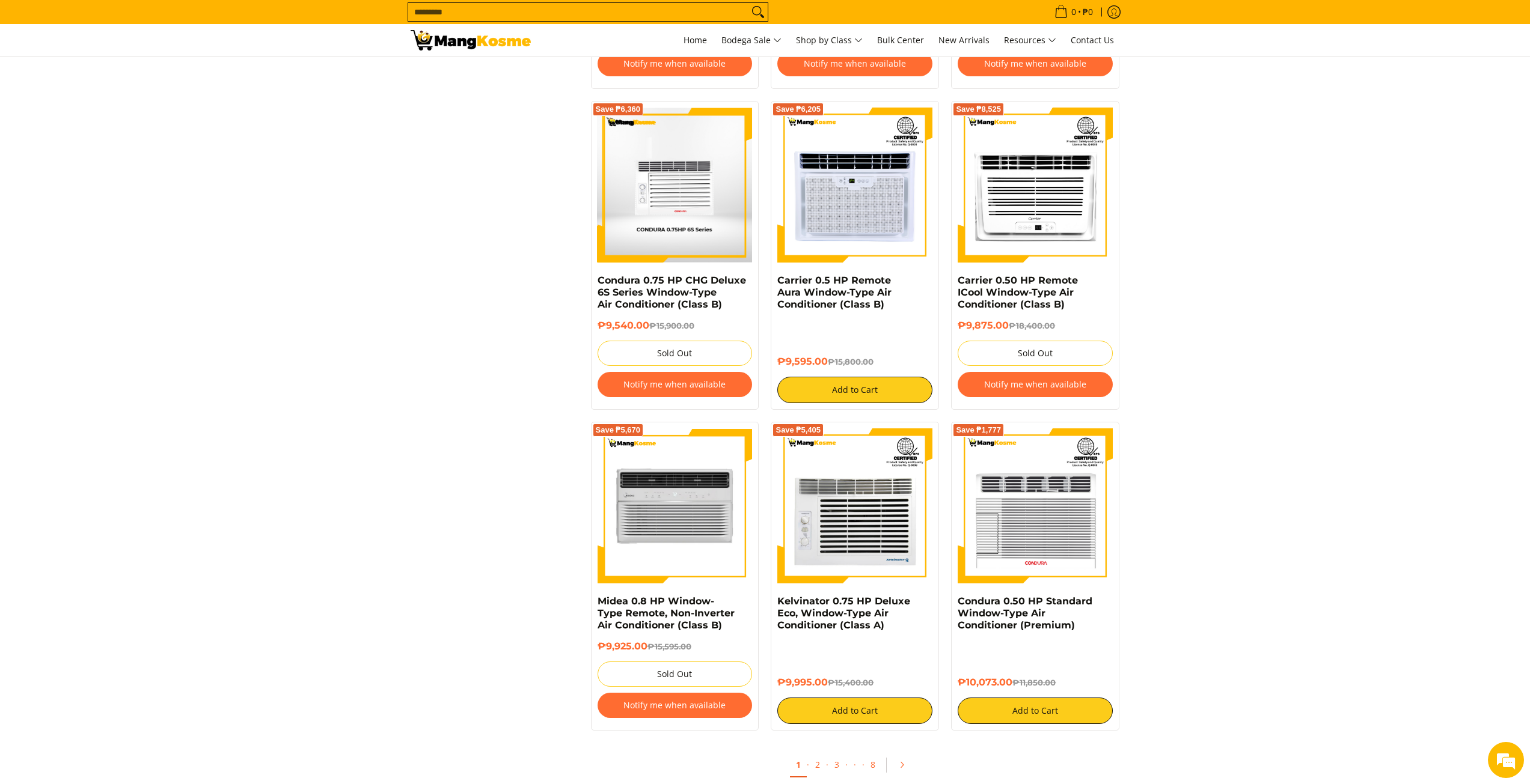
drag, startPoint x: 477, startPoint y: 287, endPoint x: 540, endPoint y: 462, distance: 186.0
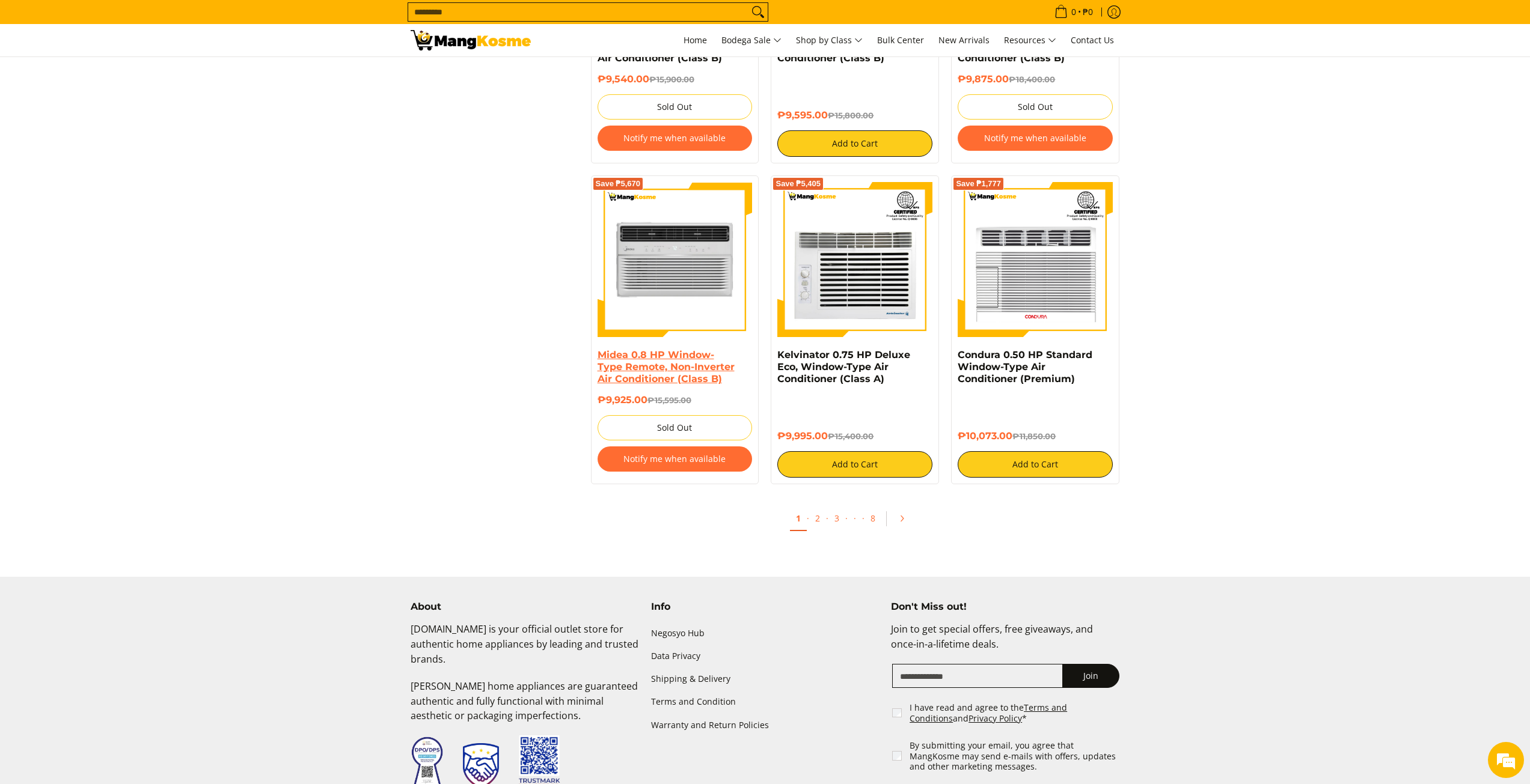
drag, startPoint x: 670, startPoint y: 369, endPoint x: 678, endPoint y: 375, distance: 10.0
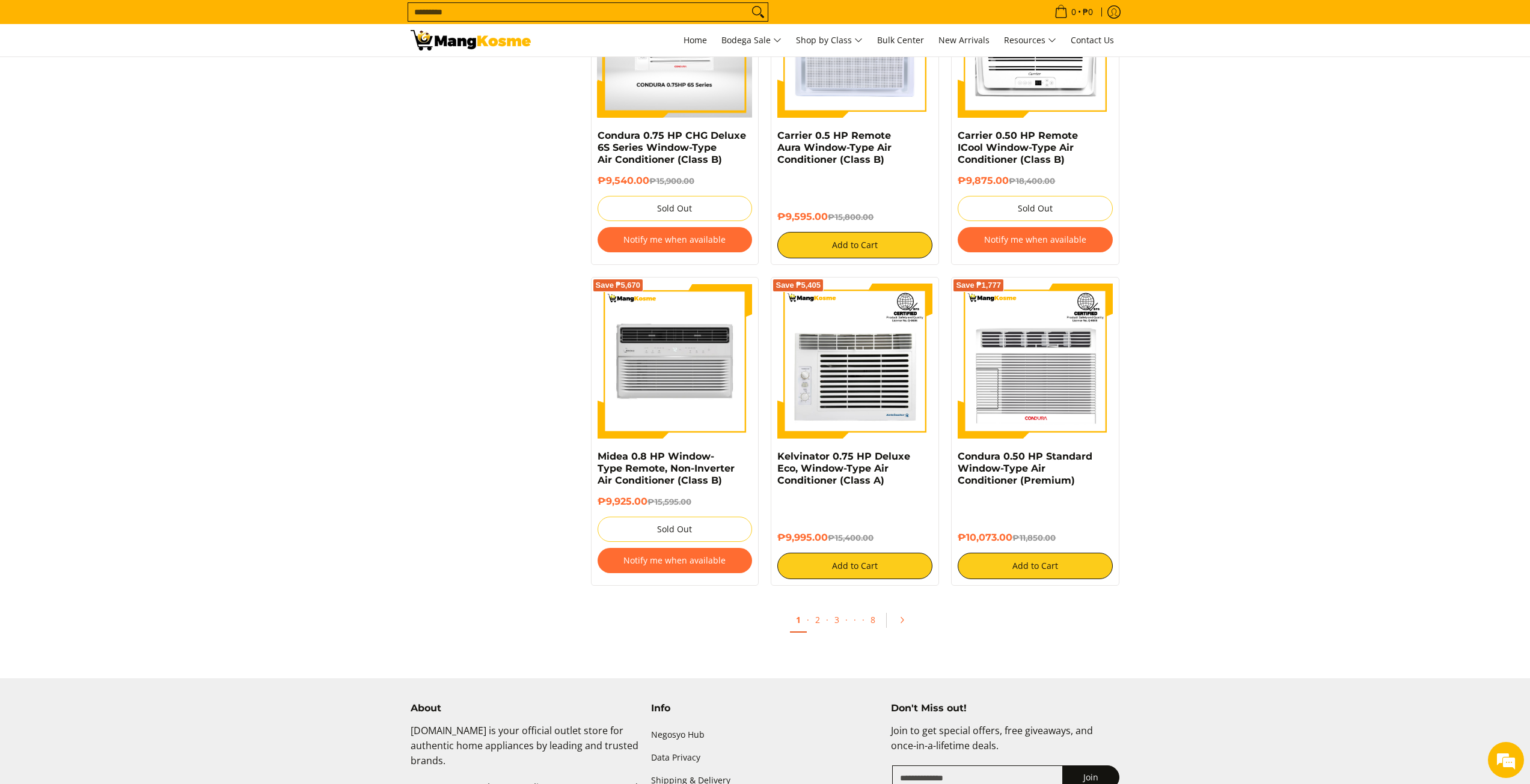
scroll to position [2227, 0]
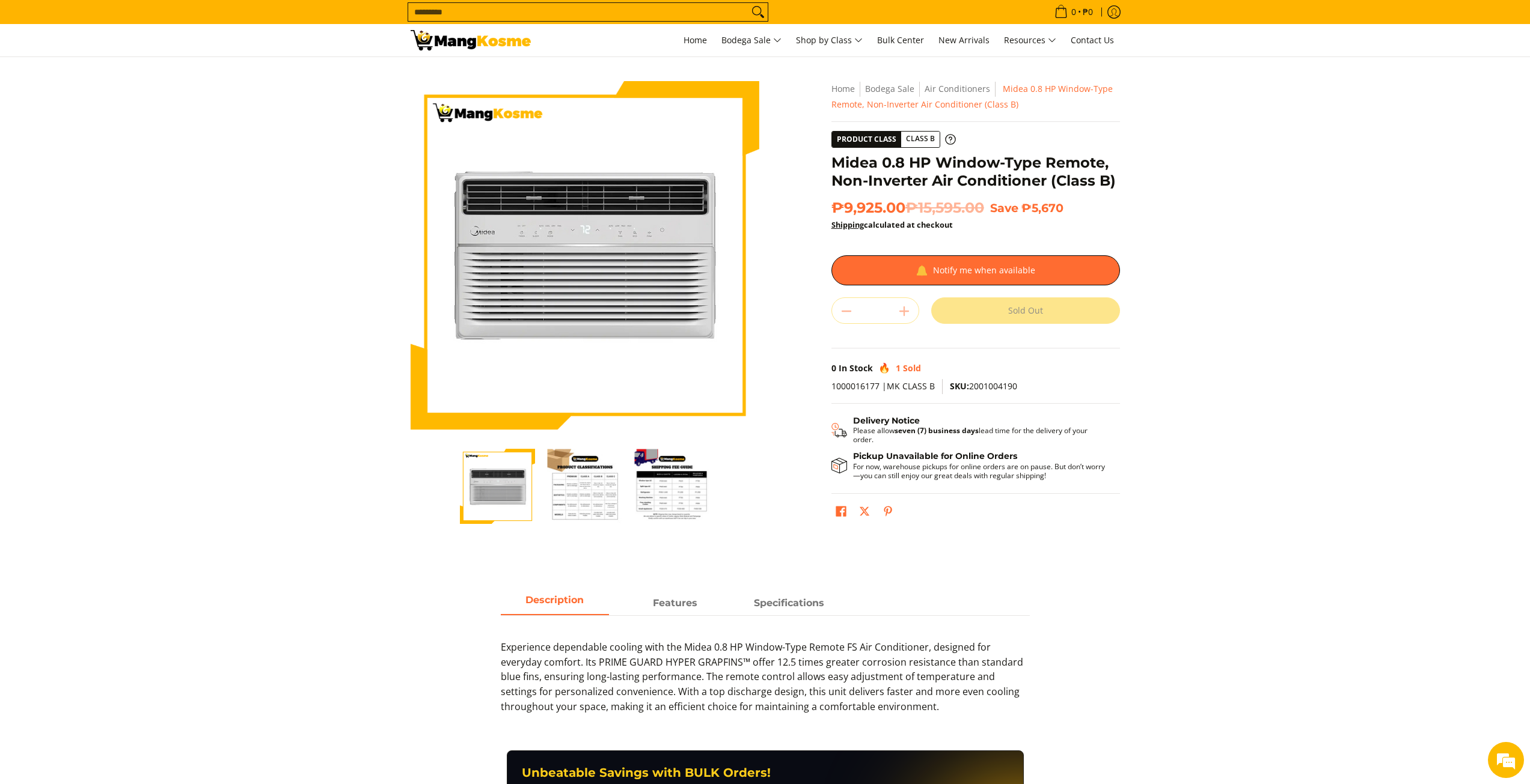
click at [603, 491] on img "Midea 0.8 HP Window-Type Remote, Non-Inverter Air Conditioner (Class B)-2" at bounding box center [585, 486] width 75 height 75
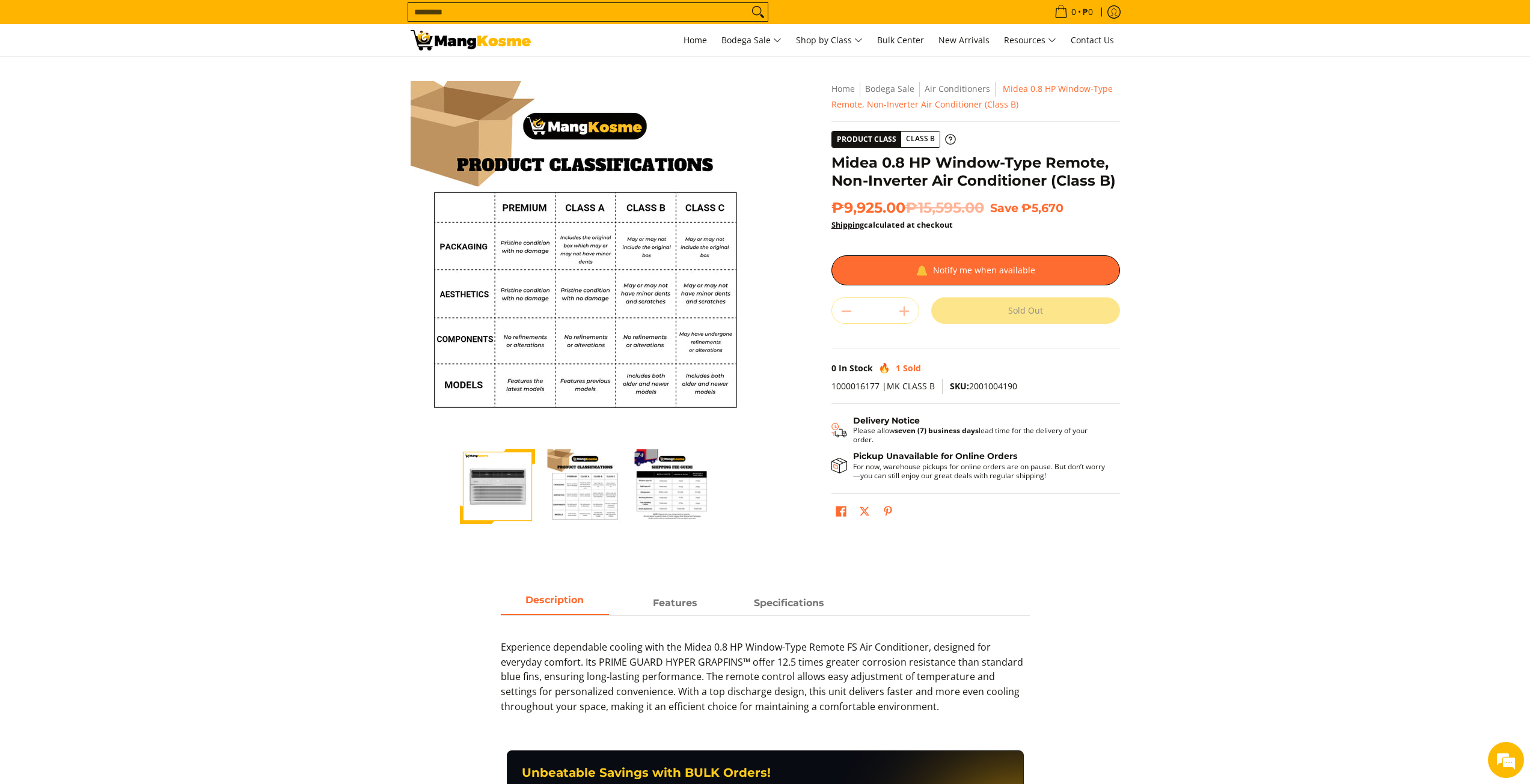
click at [513, 501] on img "Midea 0.8 HP Window-Type Remote, Non-Inverter Air Conditioner (Class B)-1" at bounding box center [497, 486] width 75 height 75
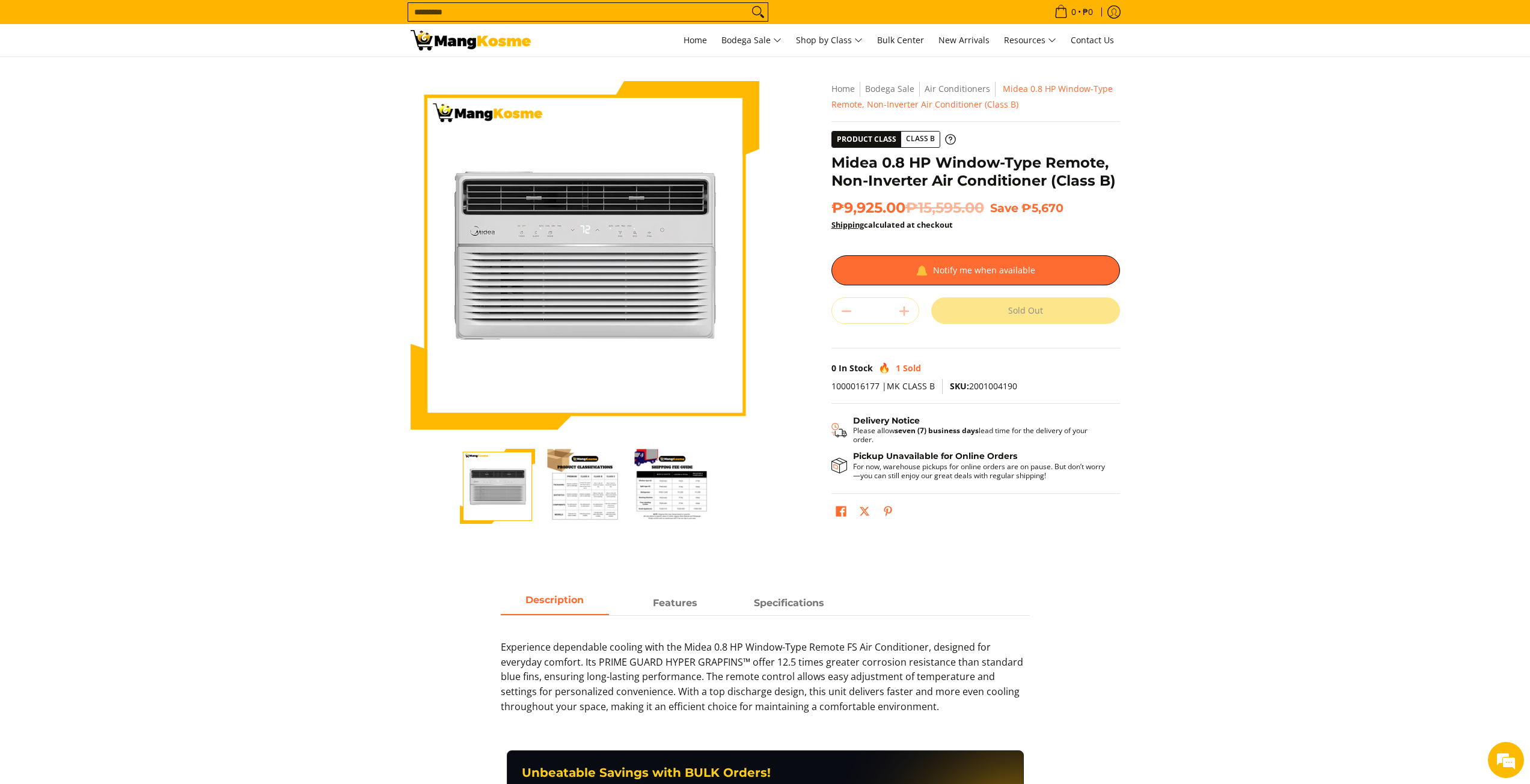
click at [649, 494] on img "Midea 0.8 HP Window-Type Remote, Non-Inverter Air Conditioner (Class B)-3" at bounding box center [672, 486] width 75 height 75
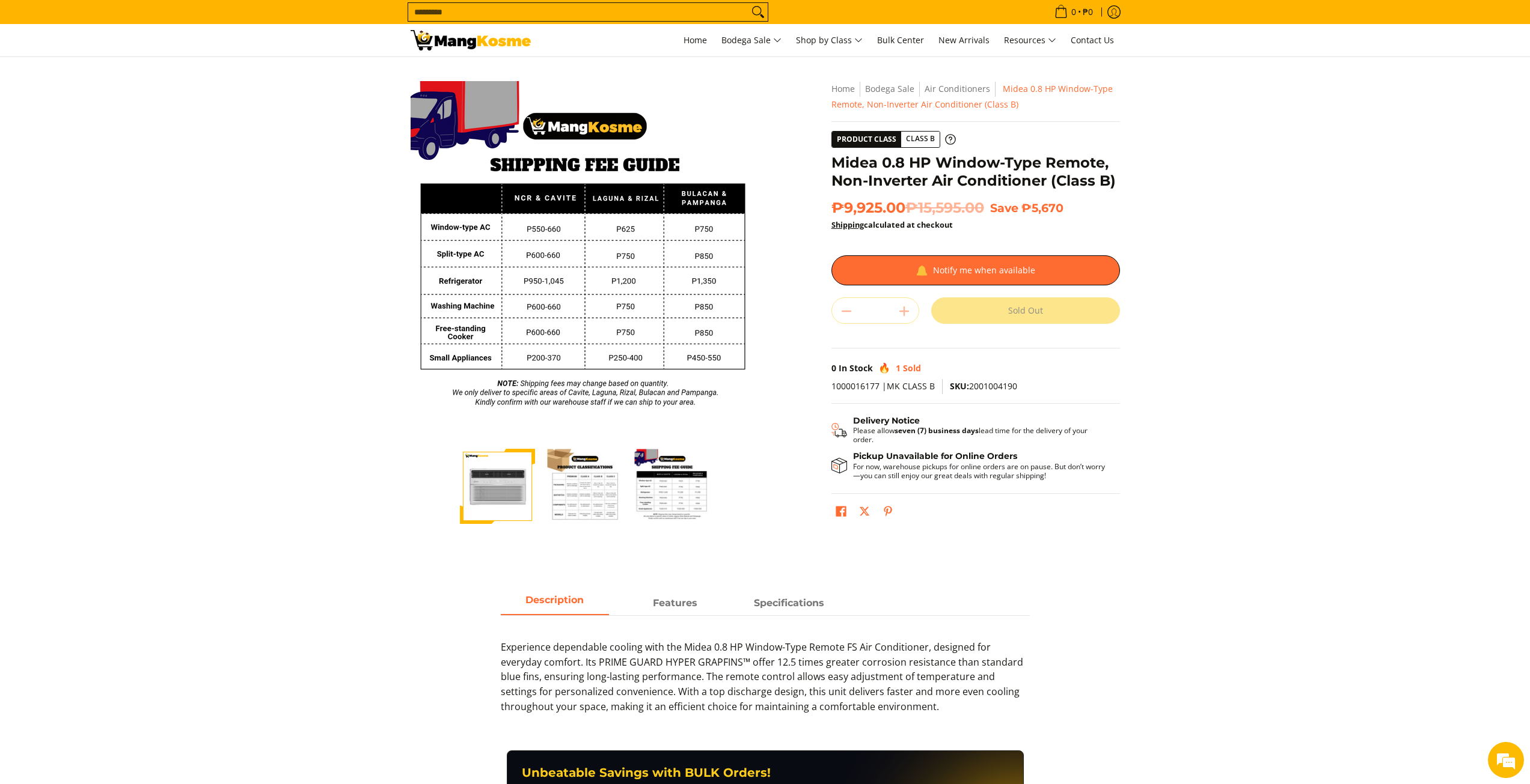
click at [612, 500] on img "Midea 0.8 HP Window-Type Remote, Non-Inverter Air Conditioner (Class B)-2" at bounding box center [585, 486] width 75 height 75
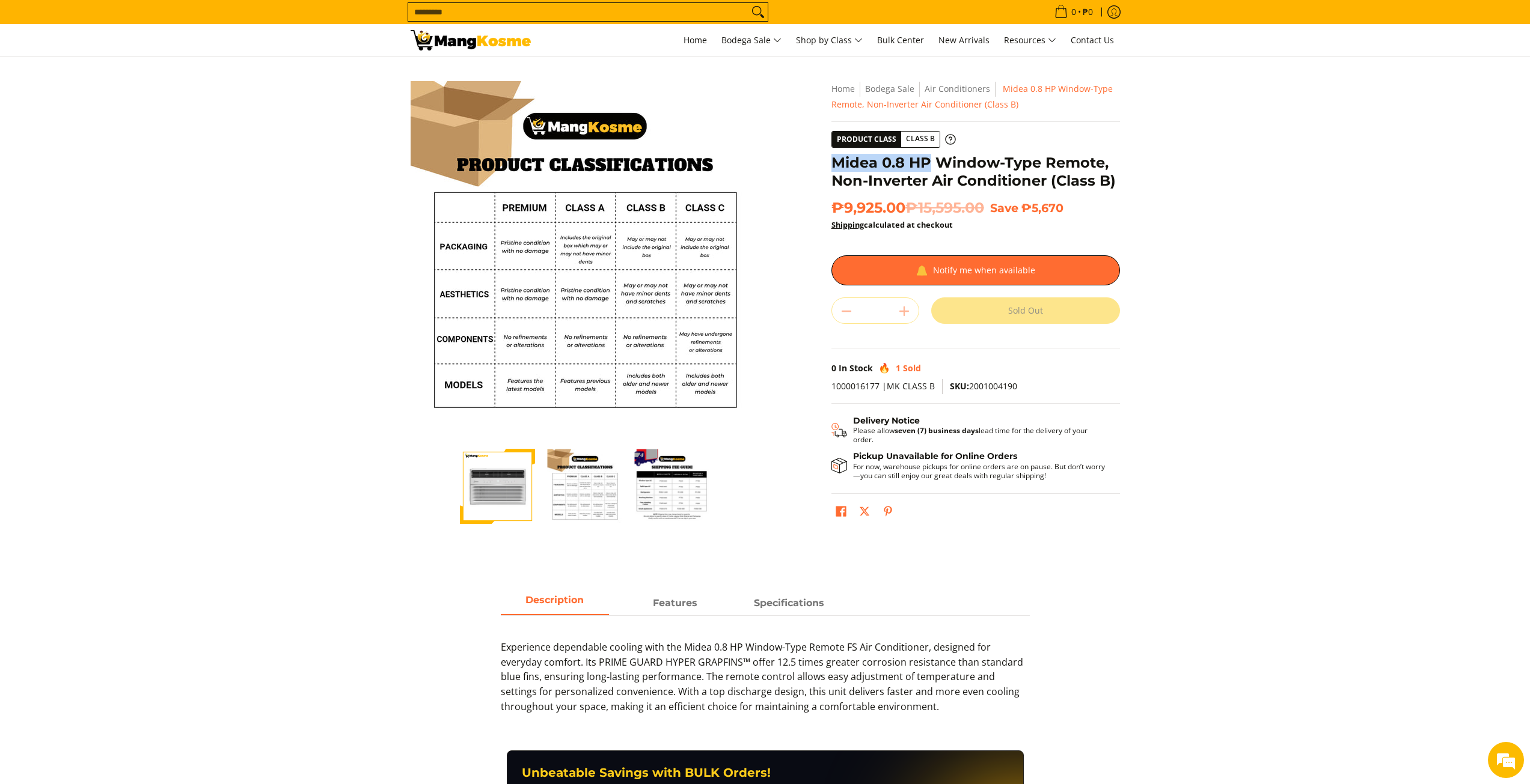
drag, startPoint x: 836, startPoint y: 151, endPoint x: 927, endPoint y: 162, distance: 91.7
click at [927, 162] on div "**********" at bounding box center [975, 307] width 288 height 453
copy h1 "Midea 0.8 HP"
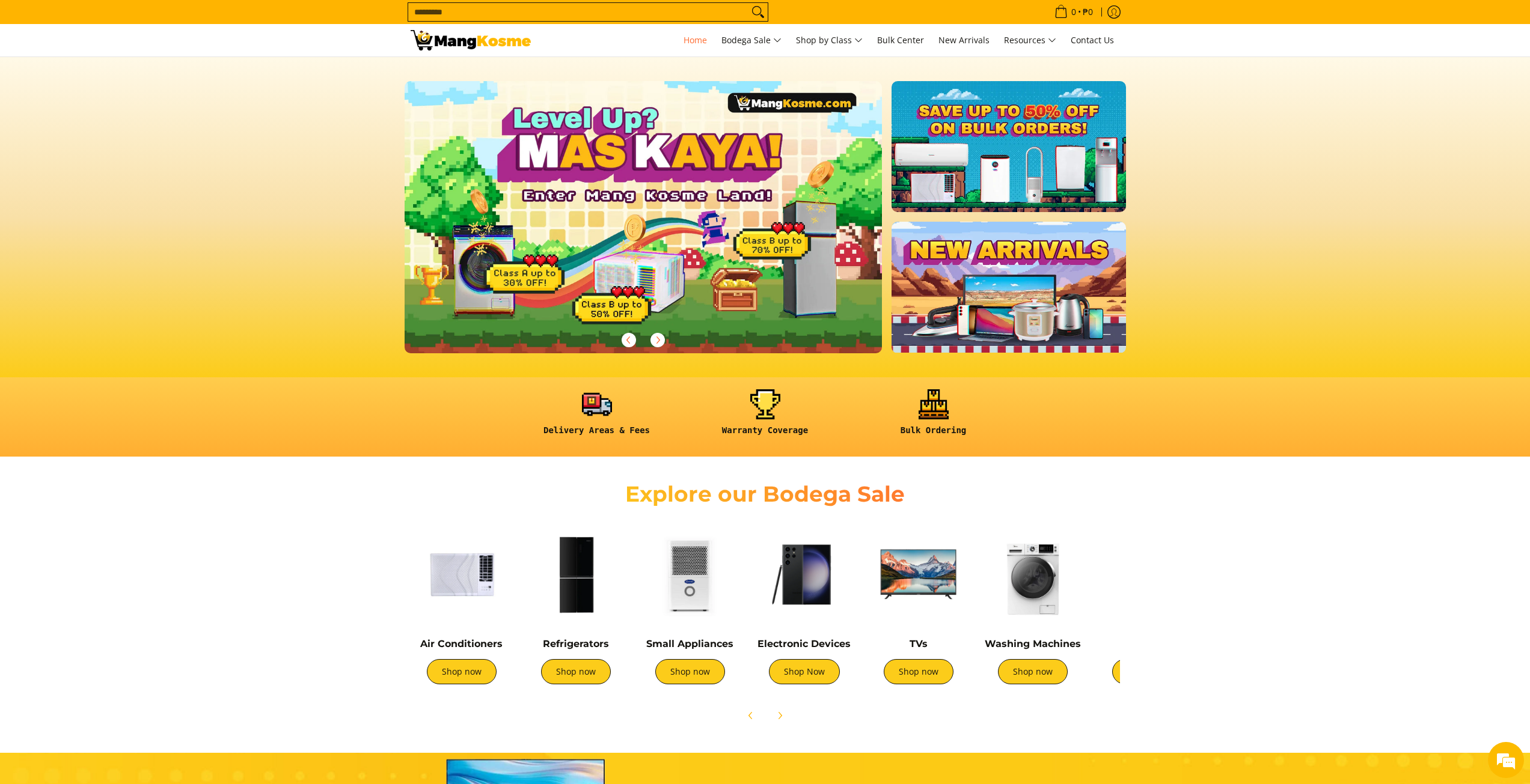
click at [618, 301] on img at bounding box center [643, 217] width 487 height 277
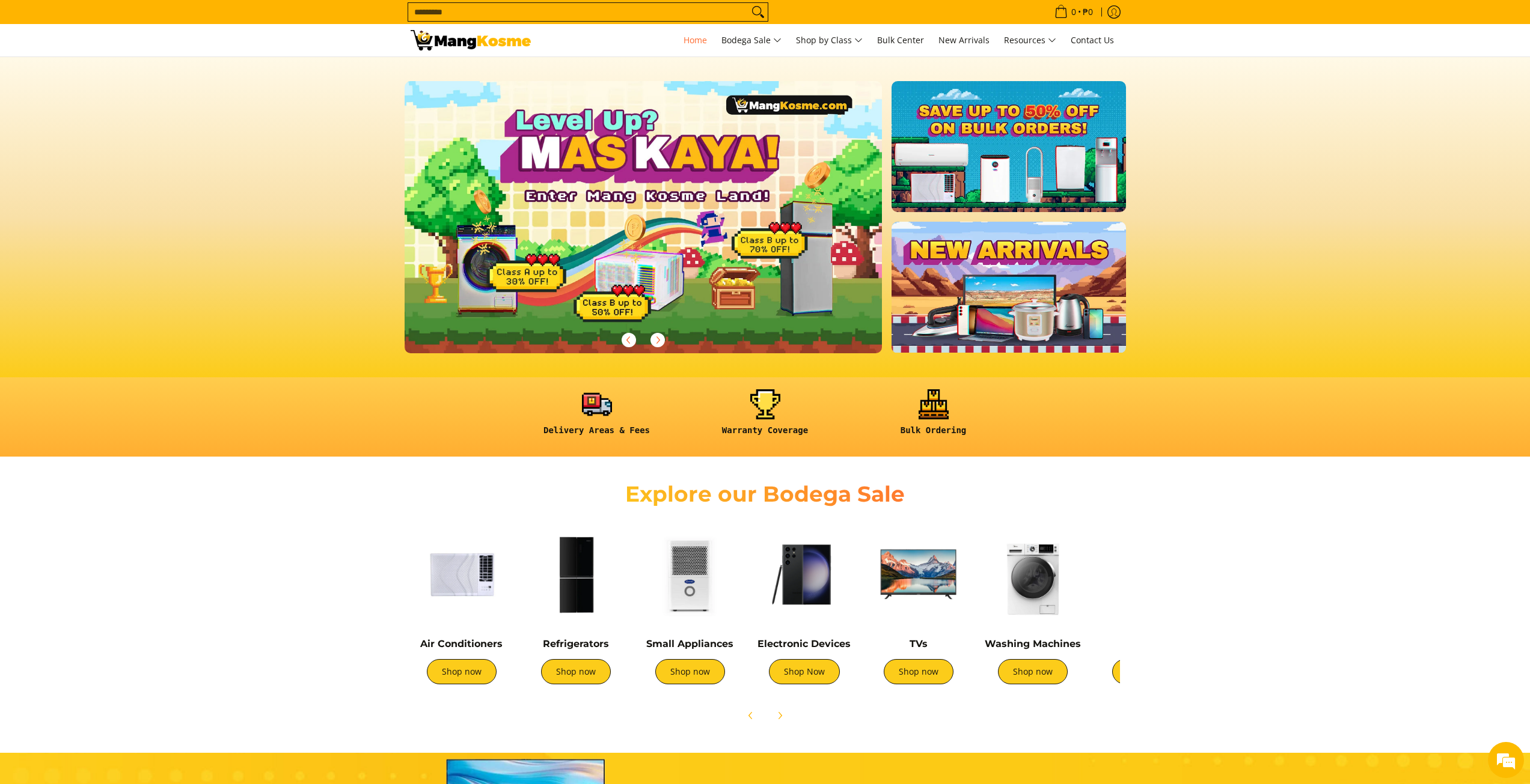
click at [464, 581] on img at bounding box center [462, 575] width 102 height 102
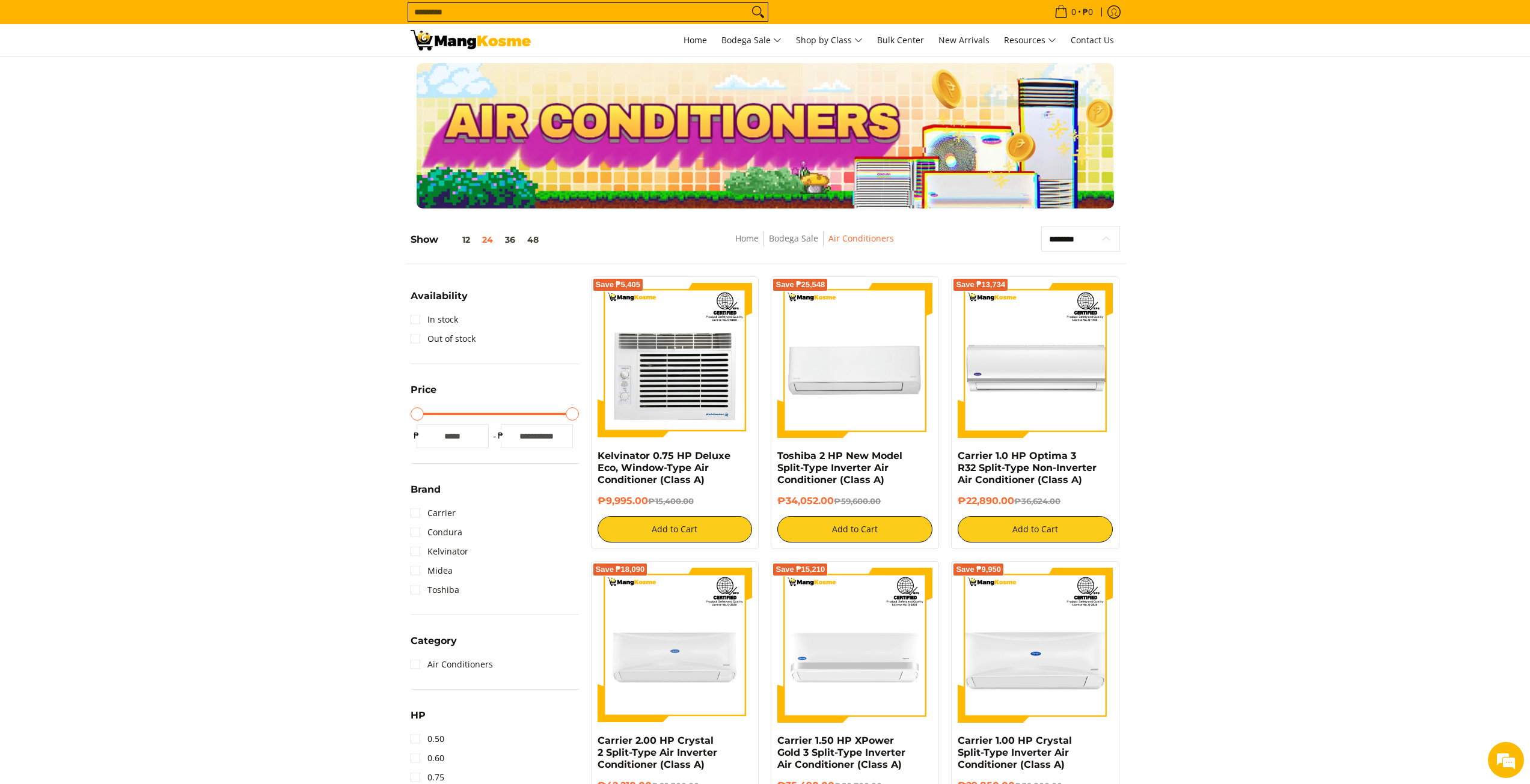
click at [1061, 249] on select "**********" at bounding box center [1080, 240] width 79 height 26
select select "**********"
click at [1041, 227] on select "**********" at bounding box center [1080, 240] width 79 height 26
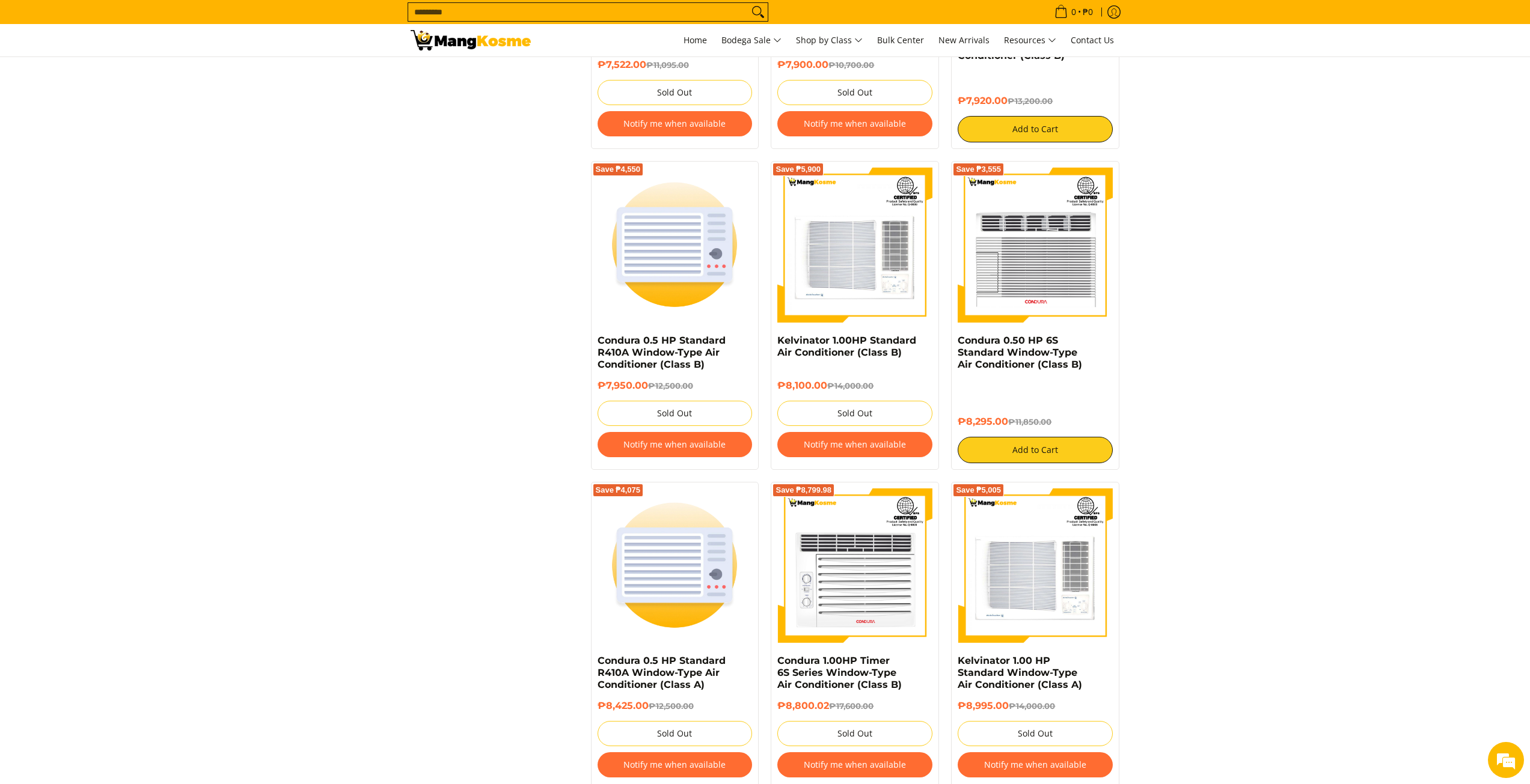
scroll to position [1251, 0]
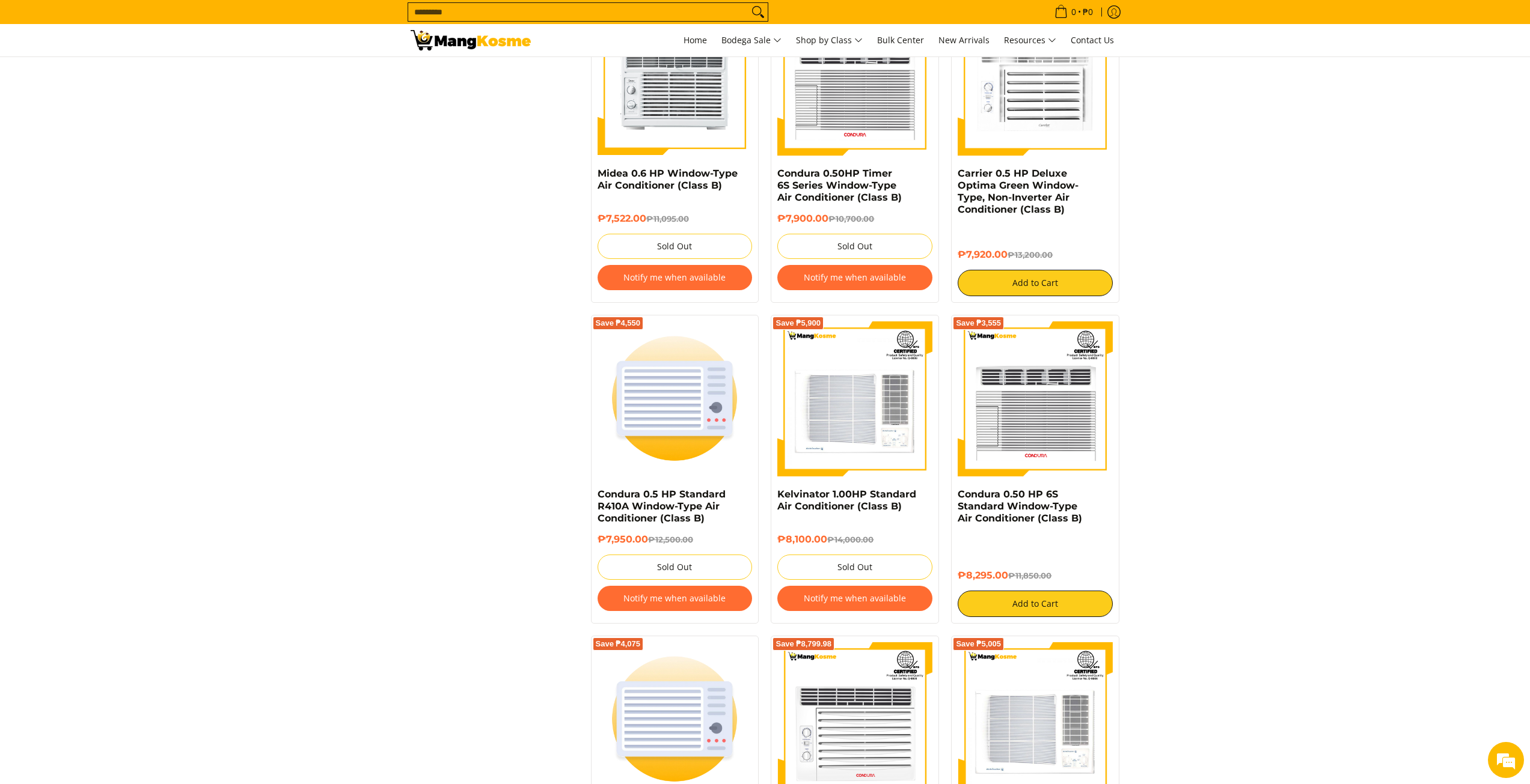
drag, startPoint x: 483, startPoint y: 402, endPoint x: 489, endPoint y: 390, distance: 13.4
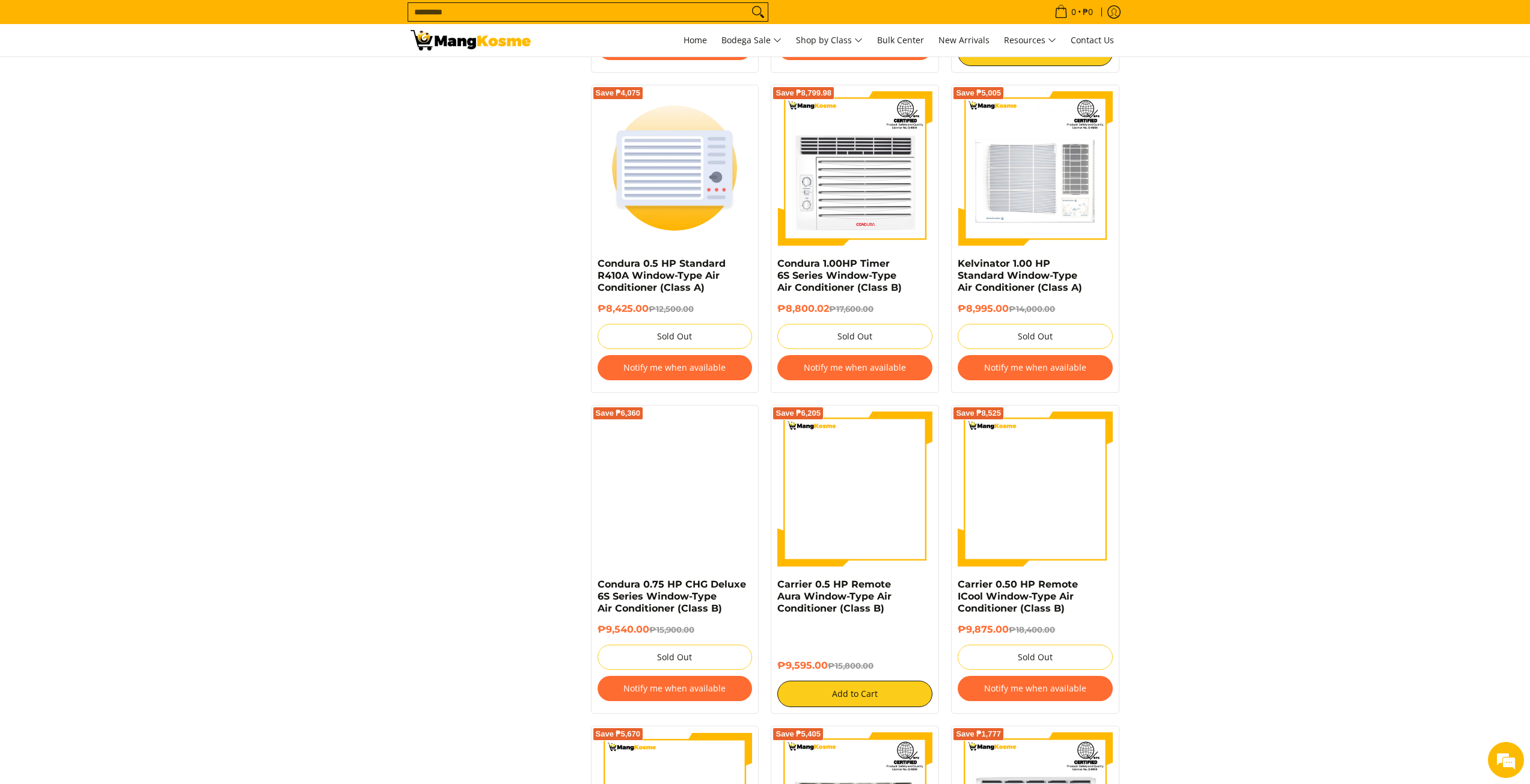
scroll to position [2087, 0]
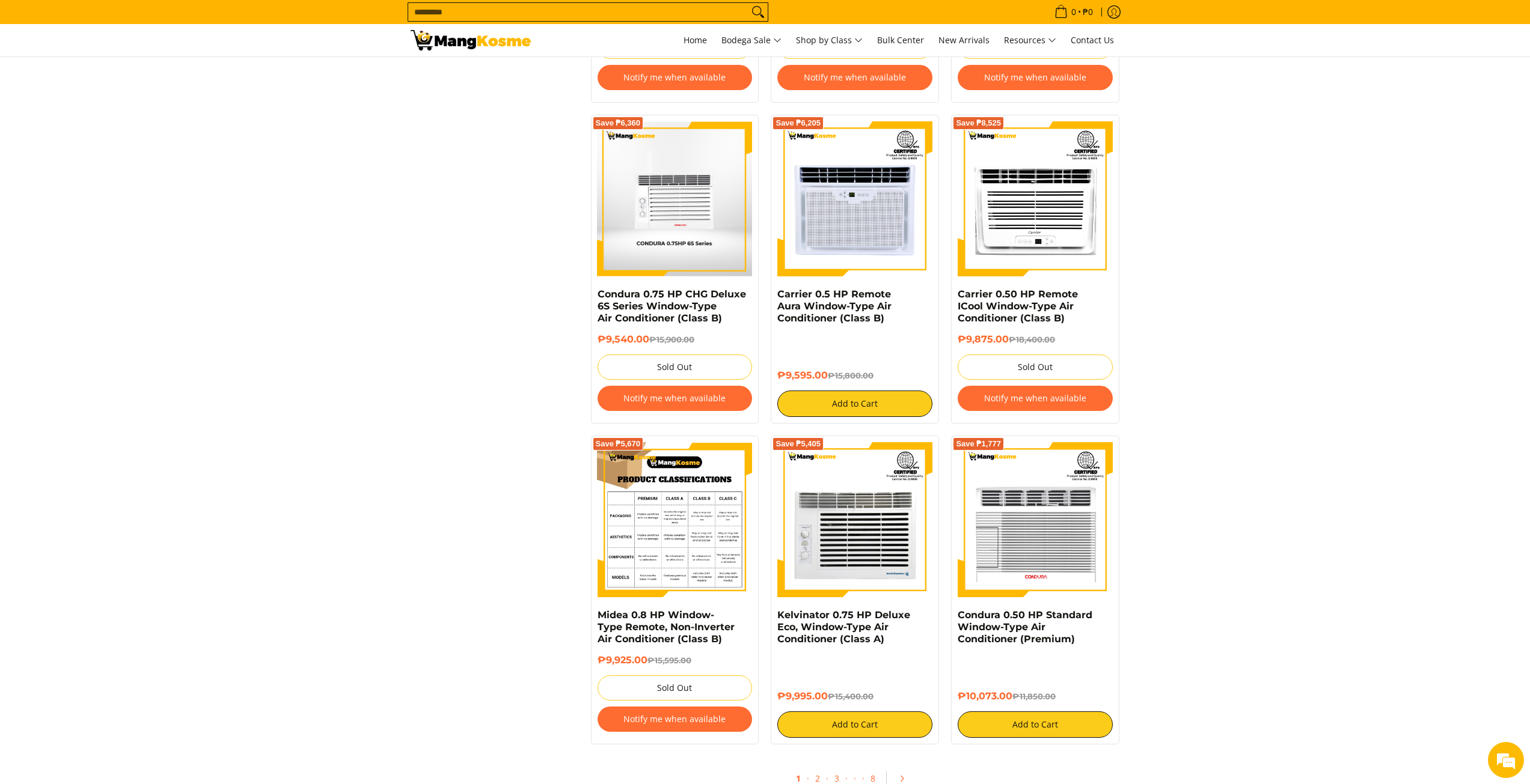
click at [688, 548] on img at bounding box center [675, 520] width 155 height 155
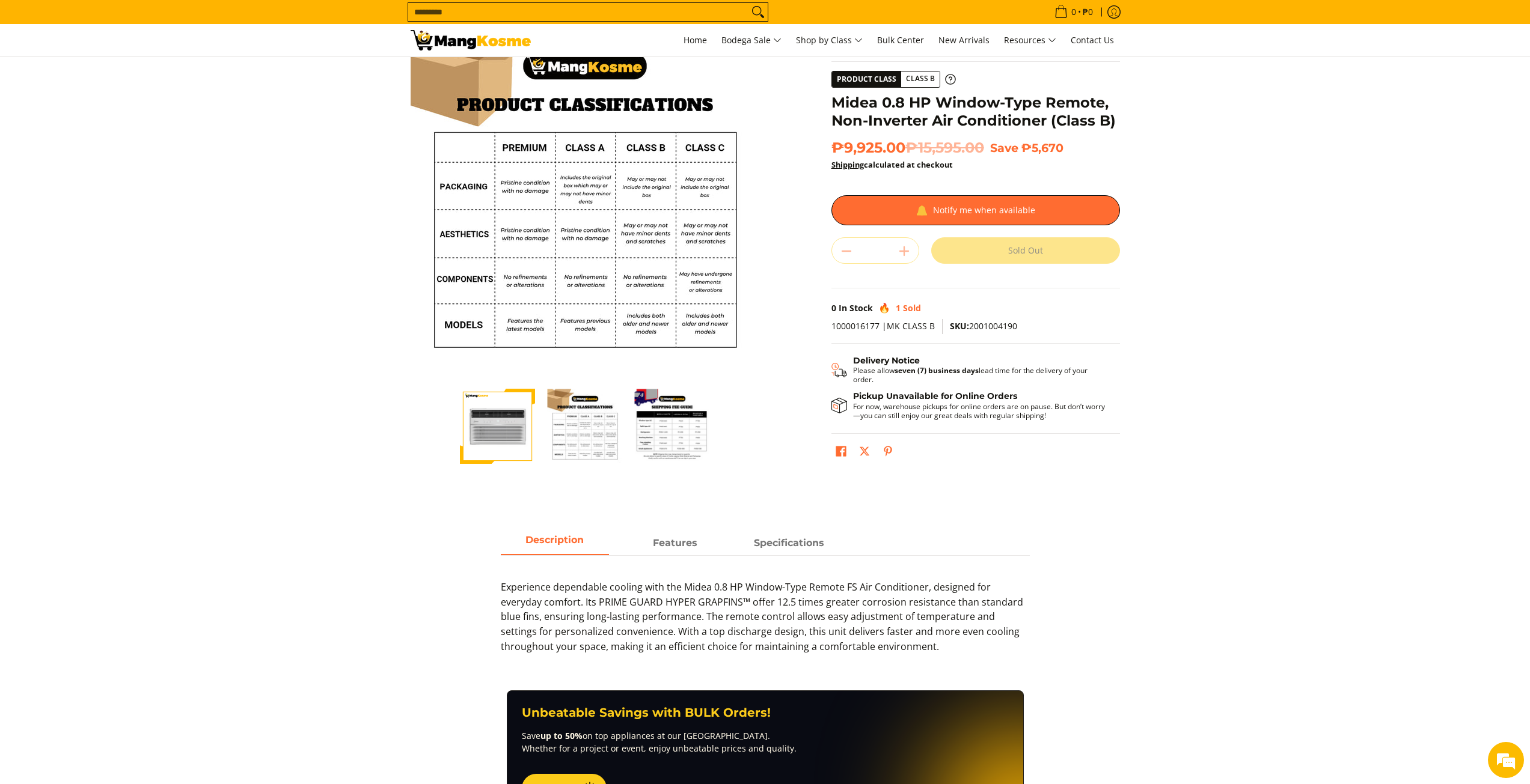
click at [319, 244] on section "Skip to Main Content Enable zoom Disable zoom Enable zoom Disable zoom Enable z…" at bounding box center [765, 255] width 1530 height 517
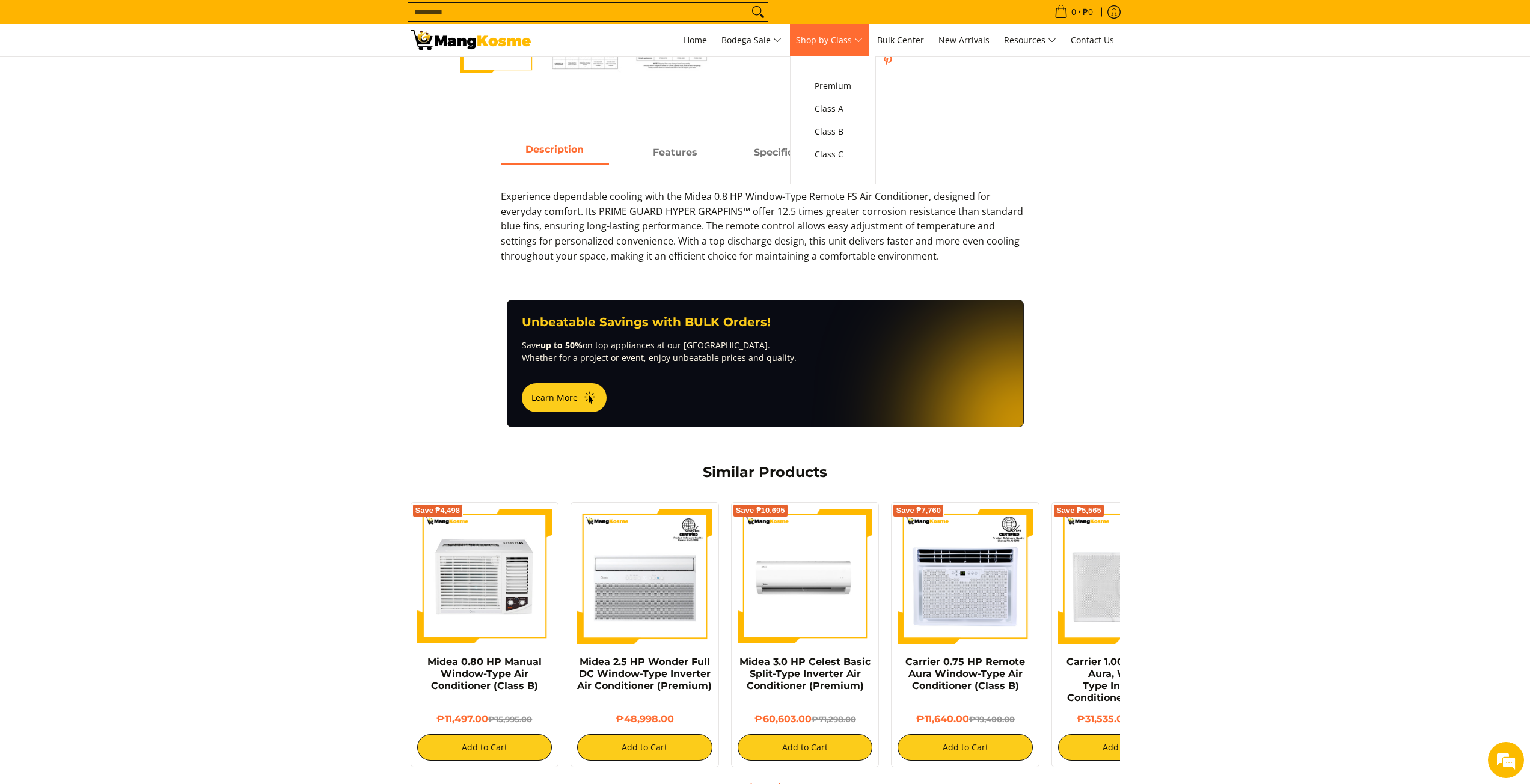
scroll to position [481, 0]
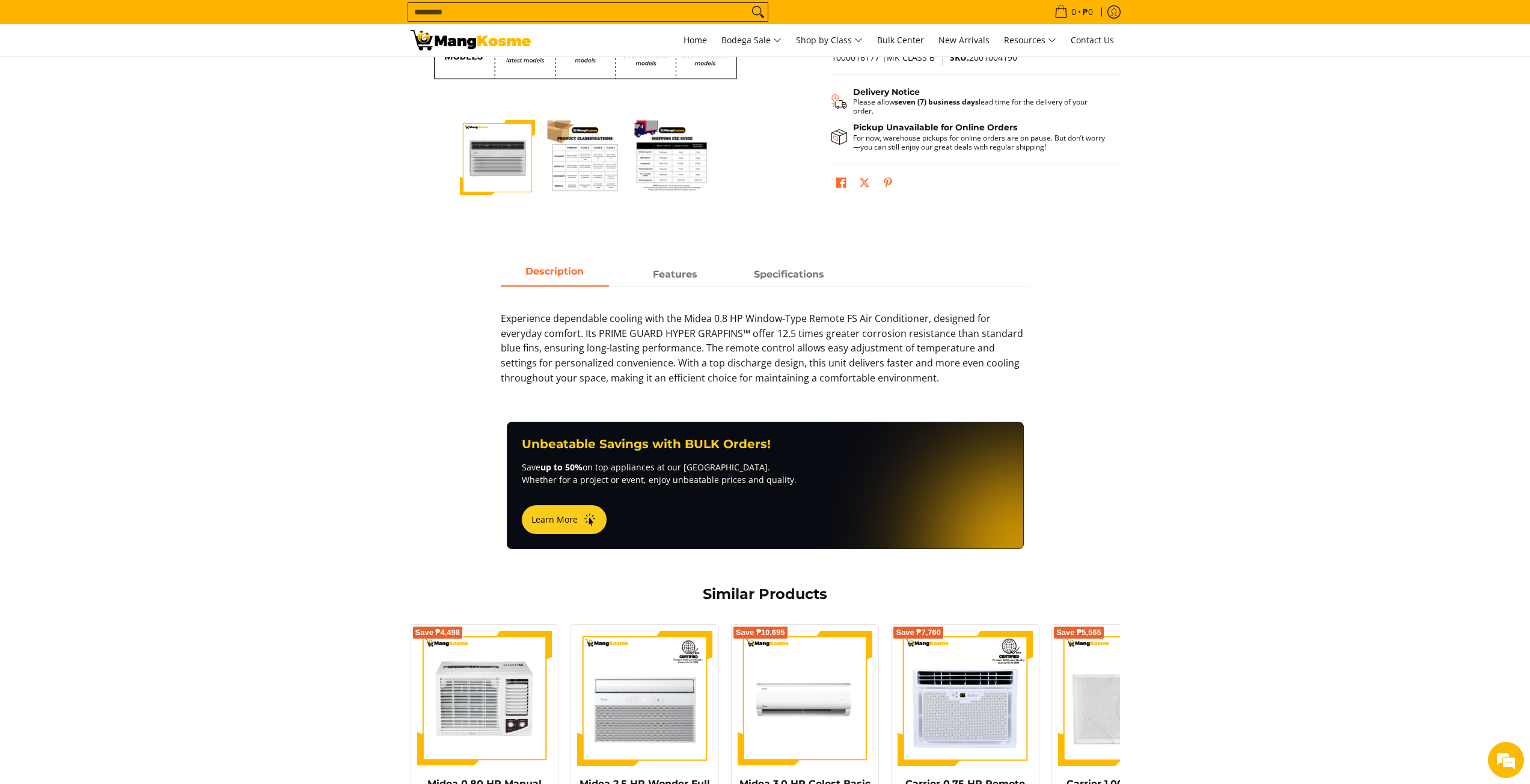
drag, startPoint x: 1231, startPoint y: 355, endPoint x: 1097, endPoint y: 187, distance: 214.9
